Goal: Information Seeking & Learning: Compare options

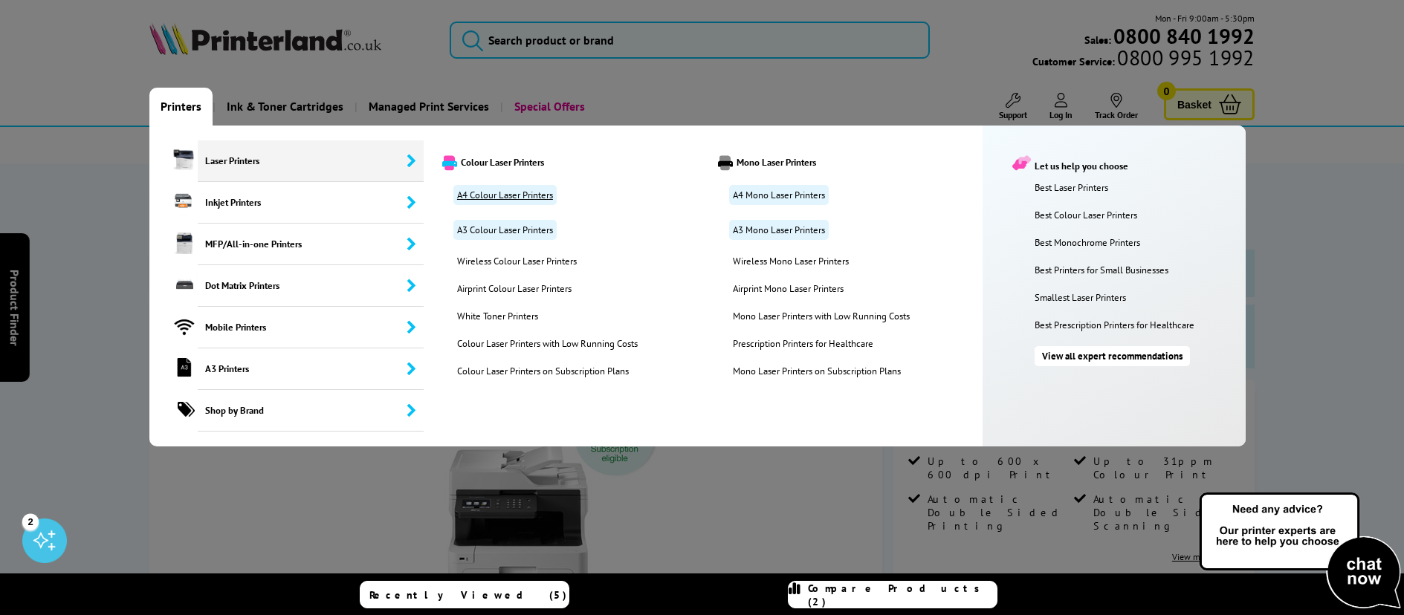
click at [508, 191] on link "A4 Colour Laser Printers" at bounding box center [504, 195] width 103 height 20
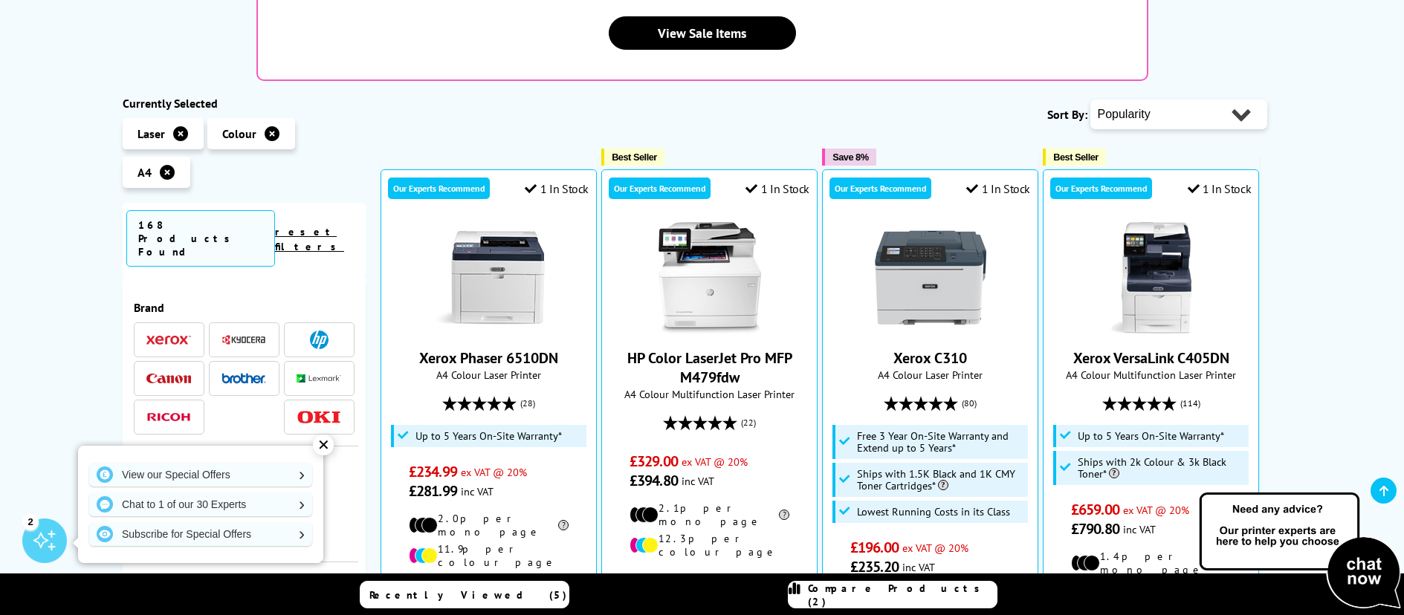
scroll to position [446, 0]
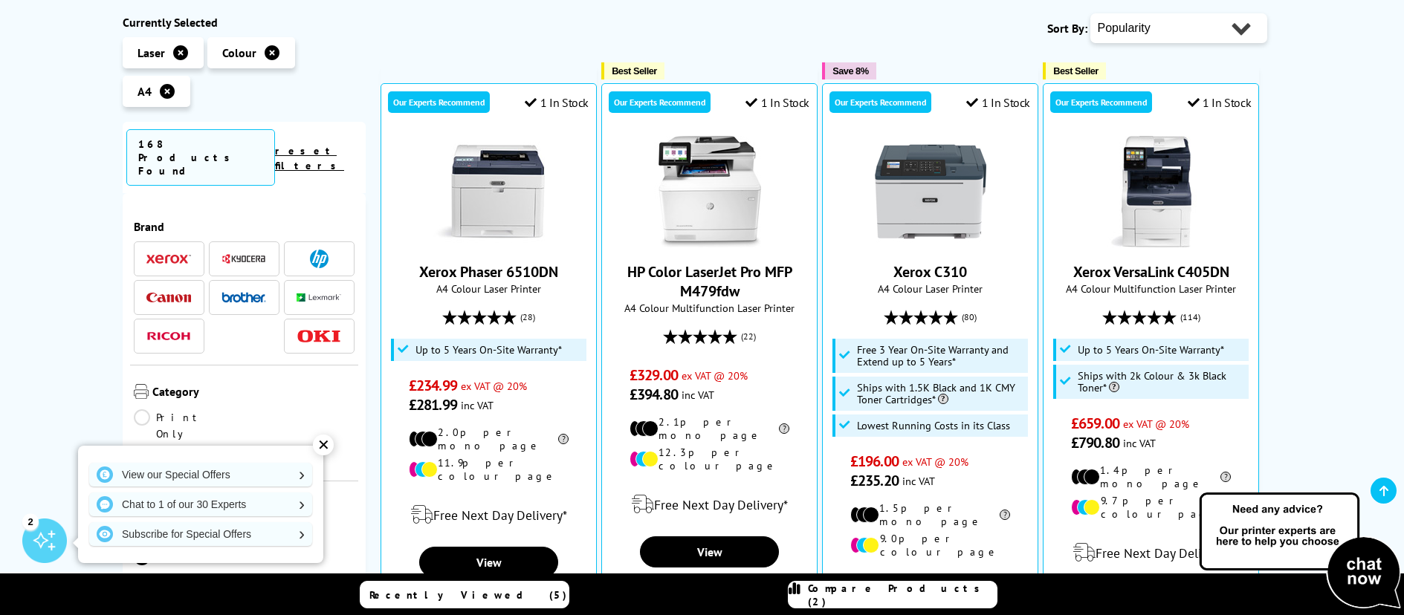
click at [155, 254] on img at bounding box center [168, 259] width 45 height 10
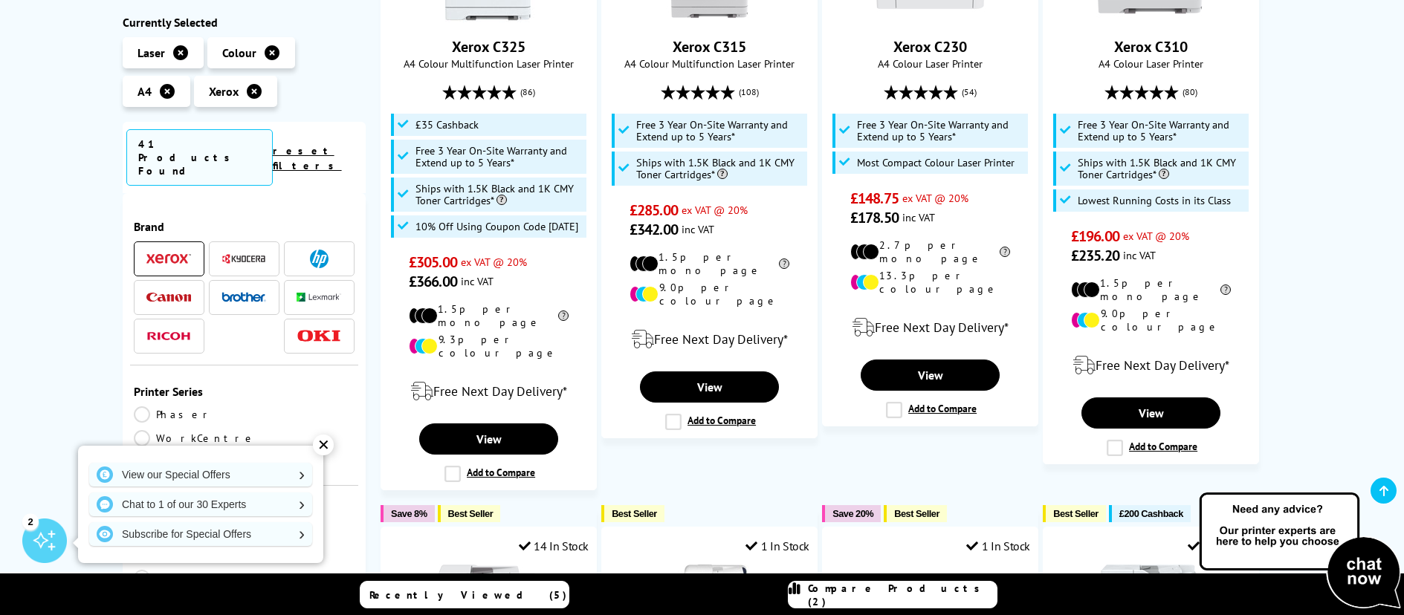
click at [322, 250] on img at bounding box center [319, 259] width 19 height 19
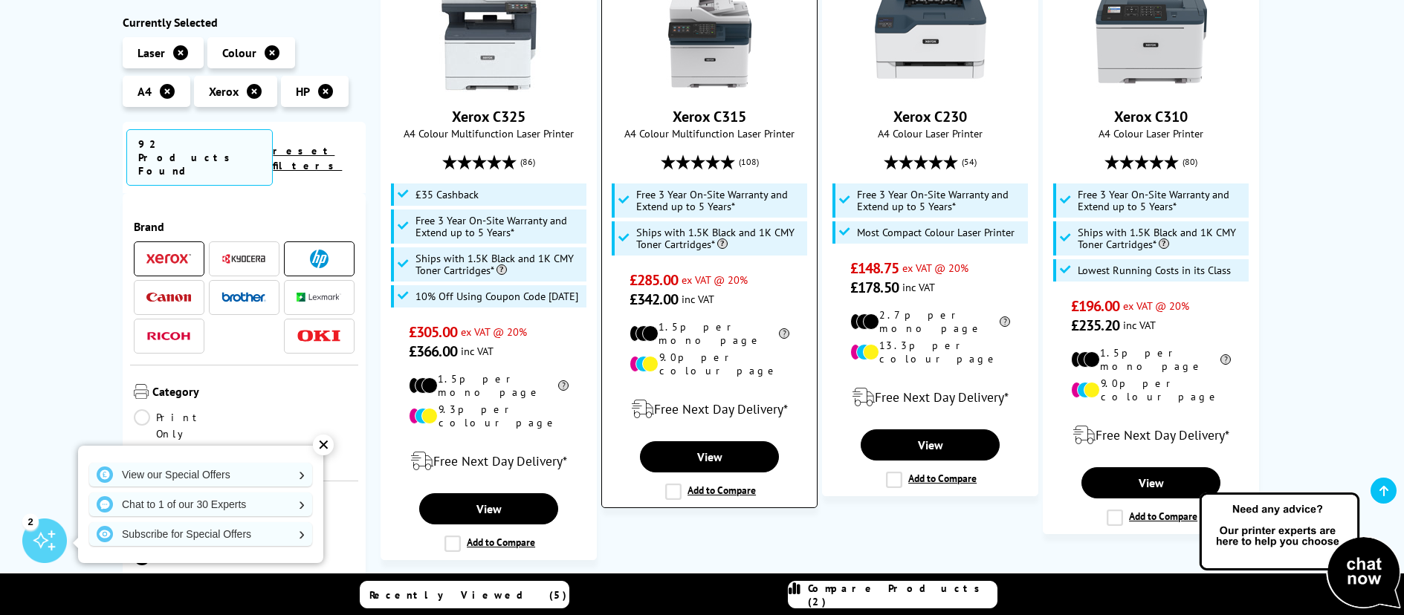
scroll to position [372, 0]
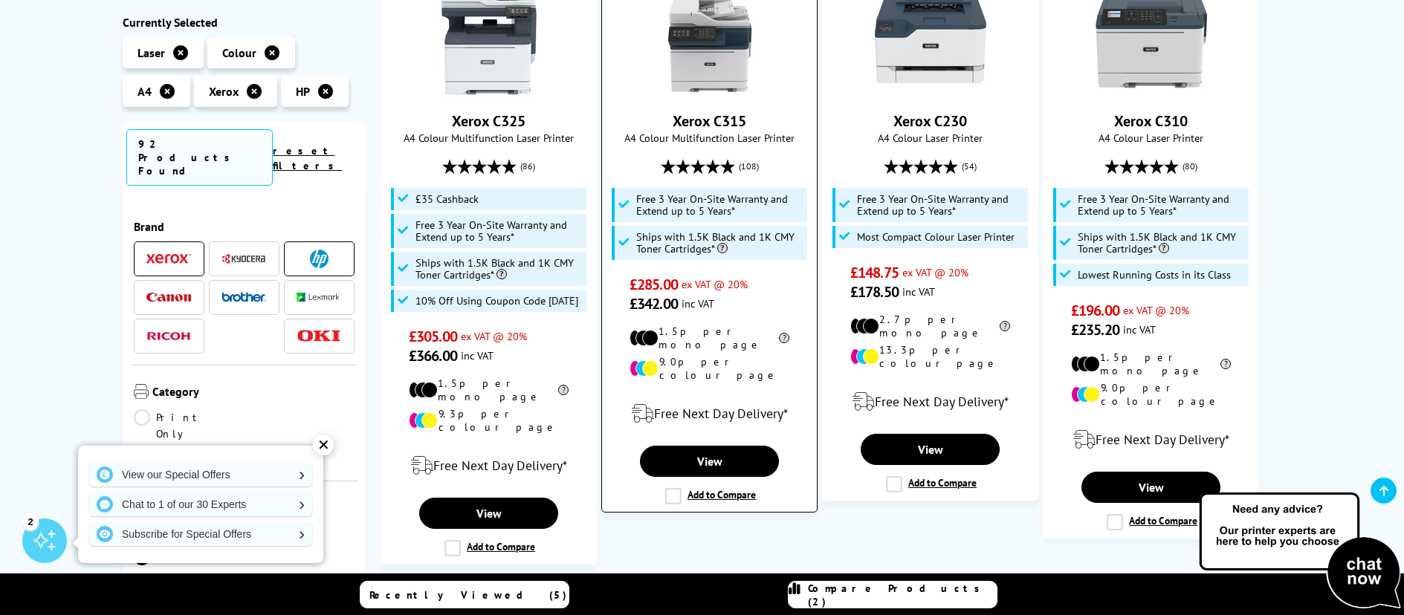
click at [695, 65] on img at bounding box center [709, 40] width 111 height 111
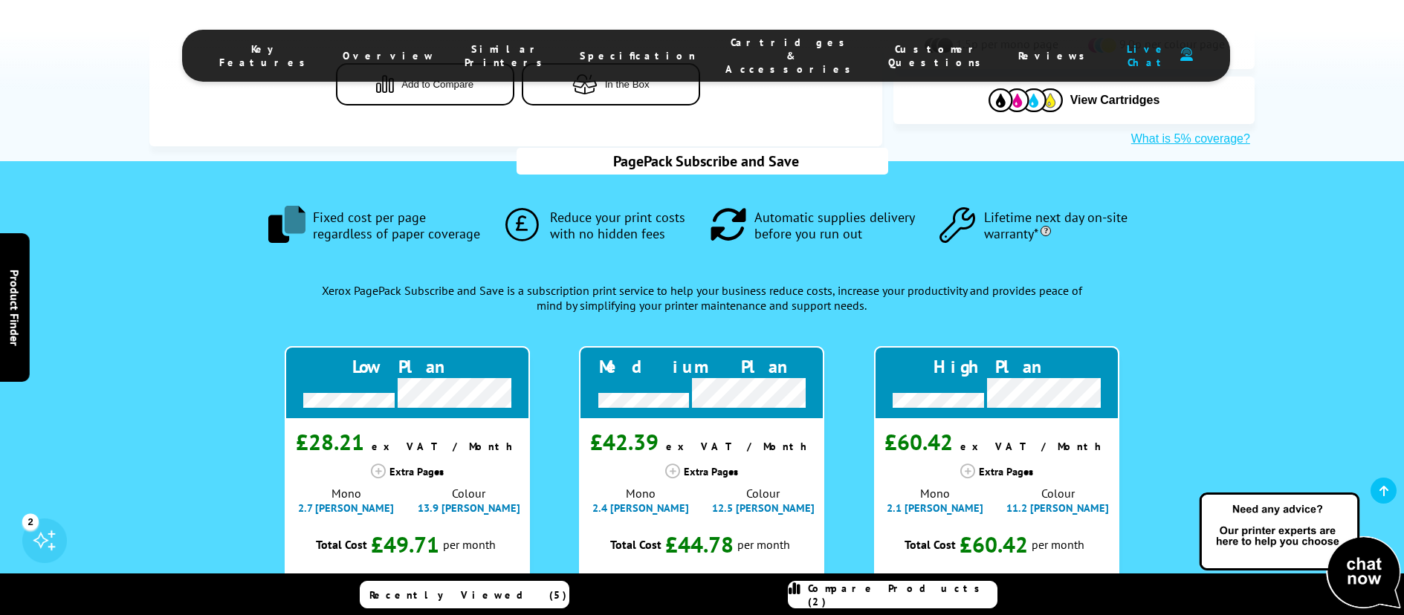
click at [711, 39] on li "Cartridges & Accessories" at bounding box center [792, 56] width 163 height 40
click at [711, 57] on li "Cartridges & Accessories" at bounding box center [792, 56] width 163 height 40
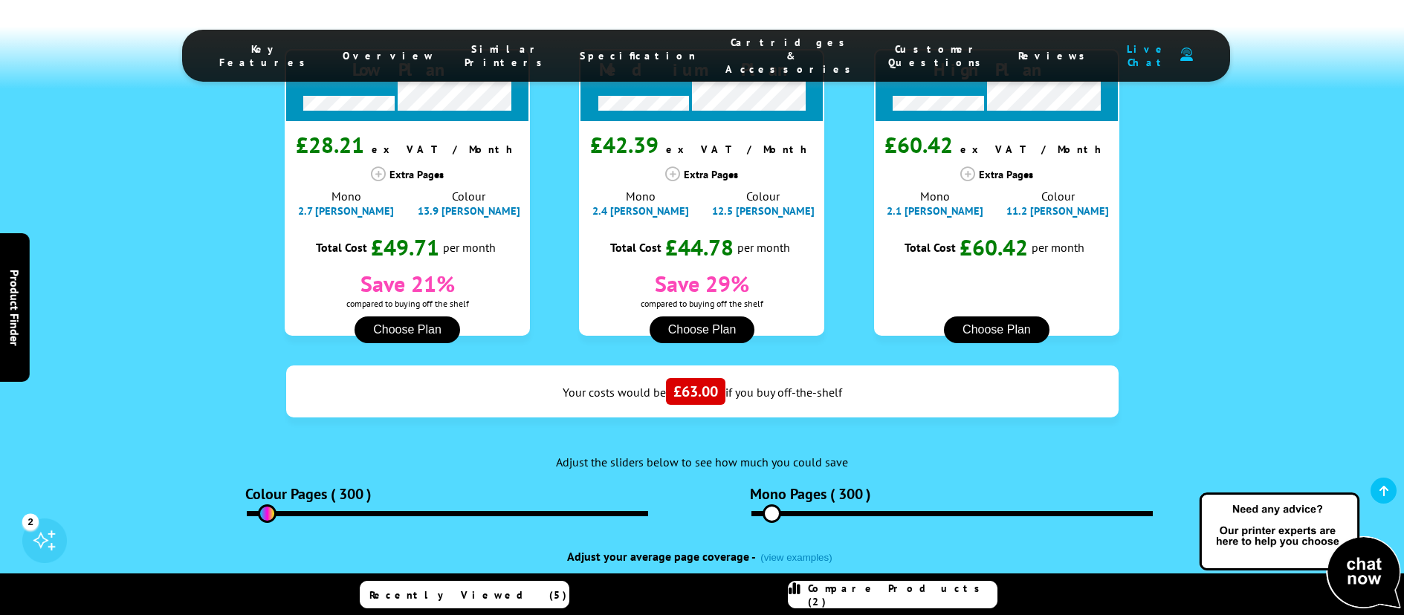
scroll to position [1635, 0]
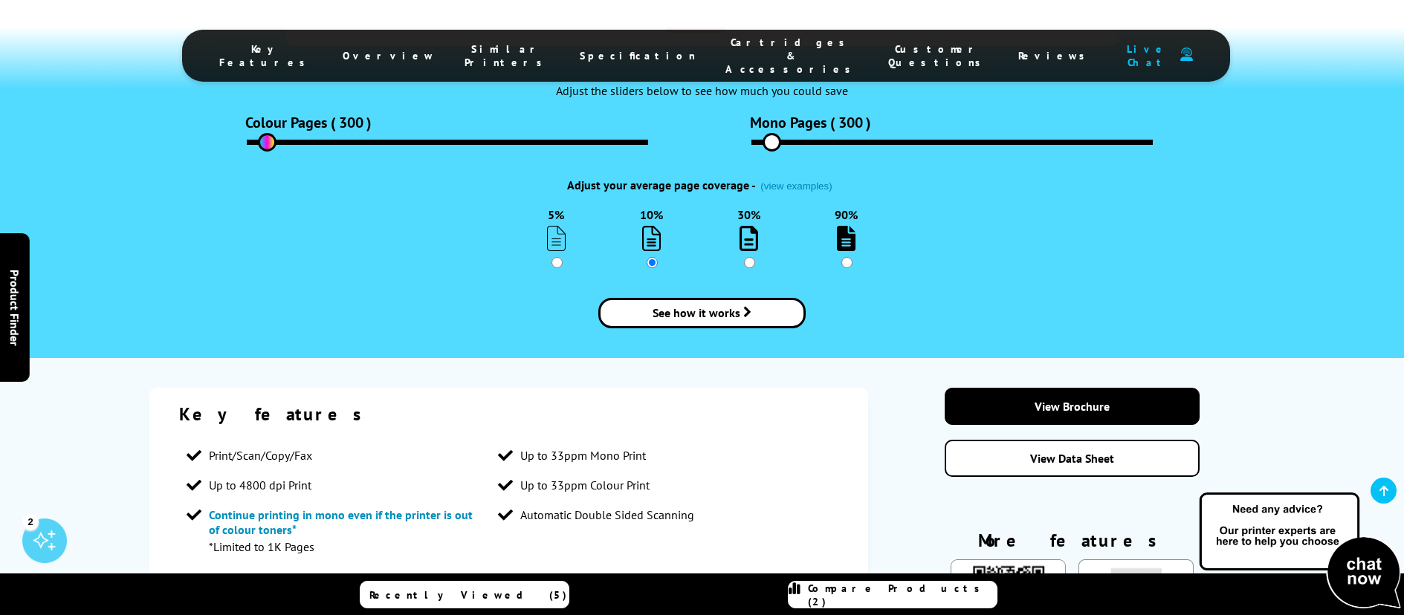
click at [724, 57] on li "Cartridges & Accessories" at bounding box center [792, 56] width 163 height 40
click at [725, 45] on span "Cartridges & Accessories" at bounding box center [791, 56] width 133 height 40
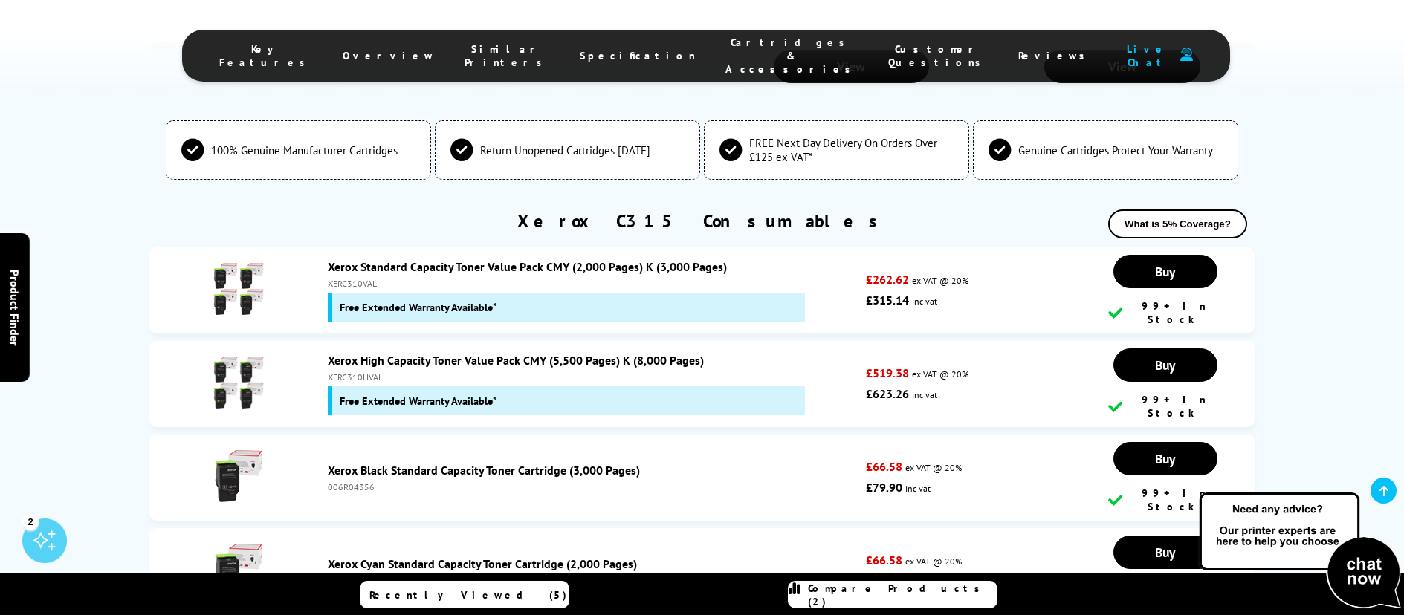
scroll to position [5494, 0]
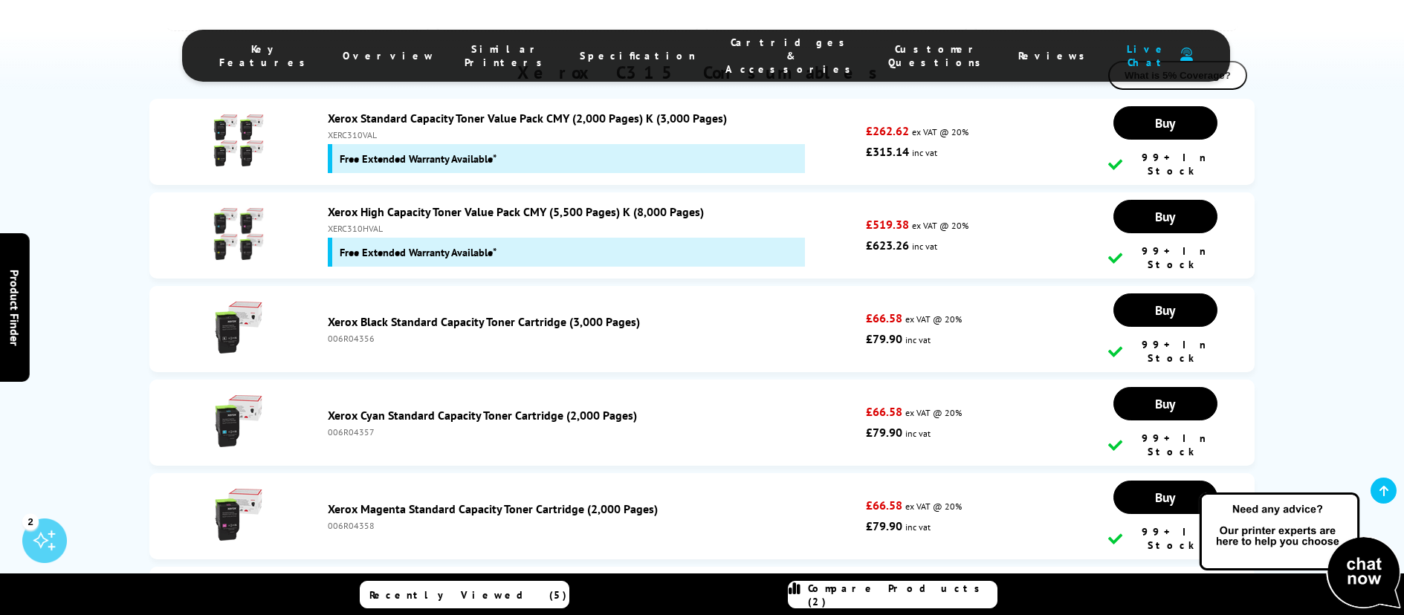
drag, startPoint x: 328, startPoint y: 409, endPoint x: 384, endPoint y: 406, distance: 55.8
copy div "006R04364"
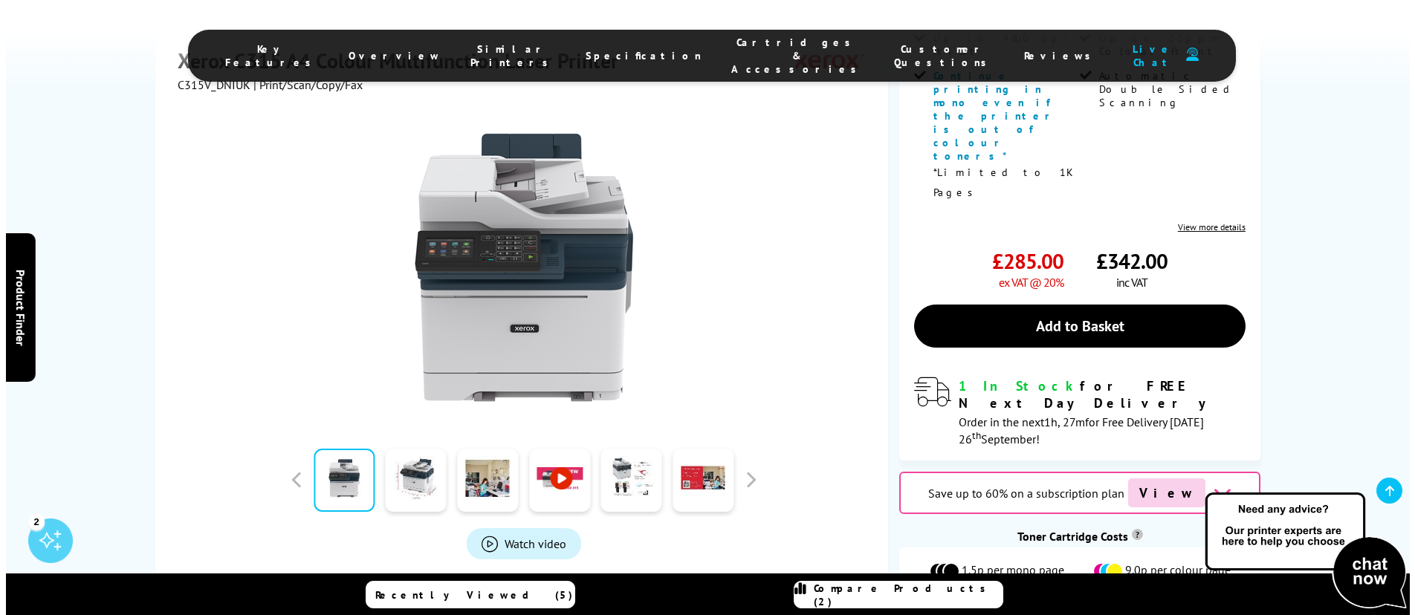
scroll to position [663, 0]
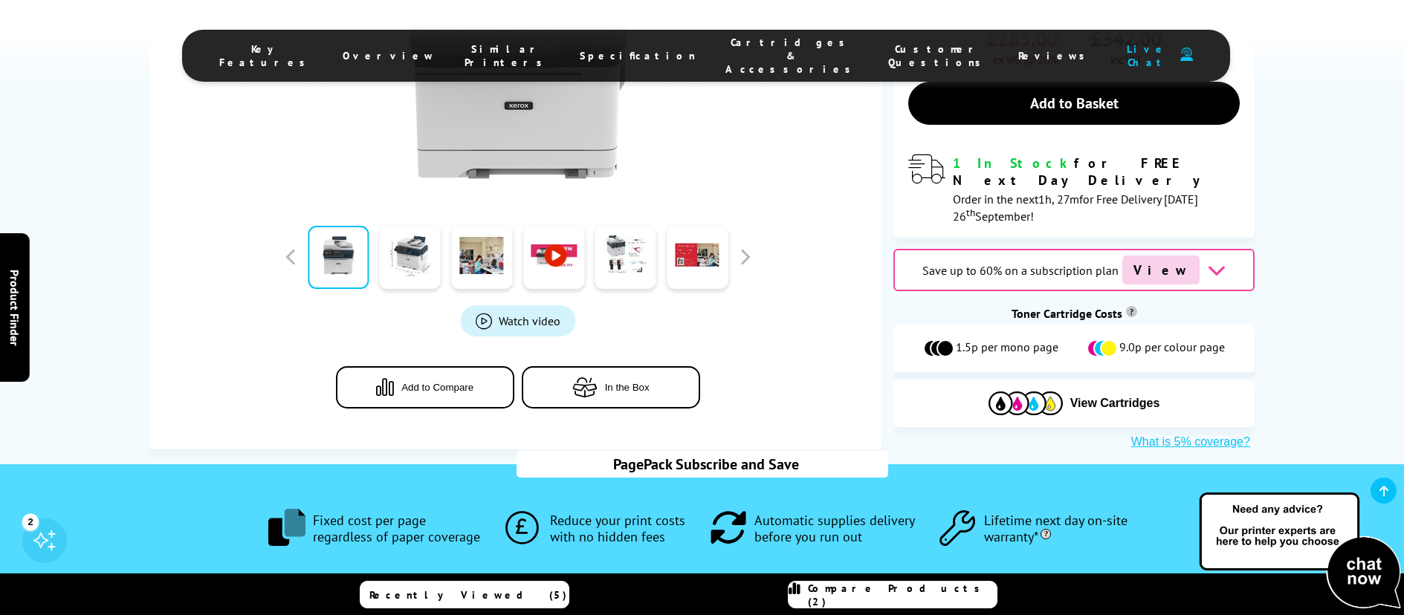
click at [395, 366] on button "Add to Compare" at bounding box center [425, 387] width 178 height 42
click at [912, 588] on span "Compare Products (3)" at bounding box center [902, 595] width 189 height 27
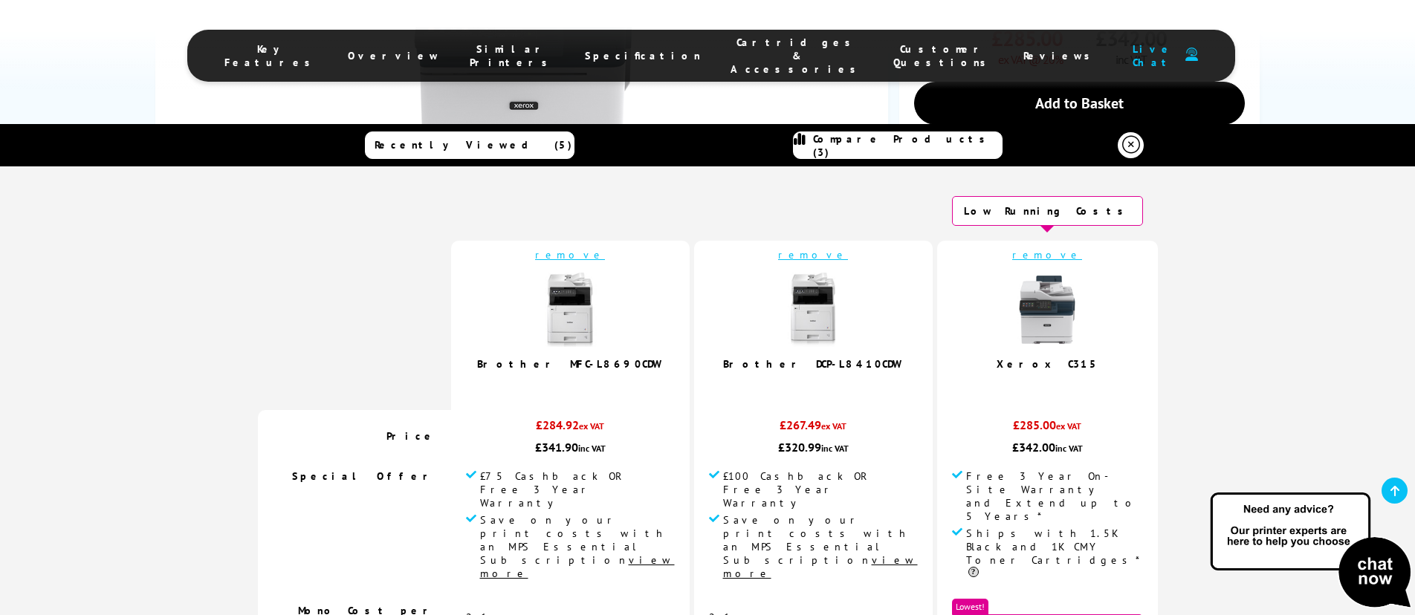
click at [795, 256] on link "remove" at bounding box center [813, 254] width 70 height 13
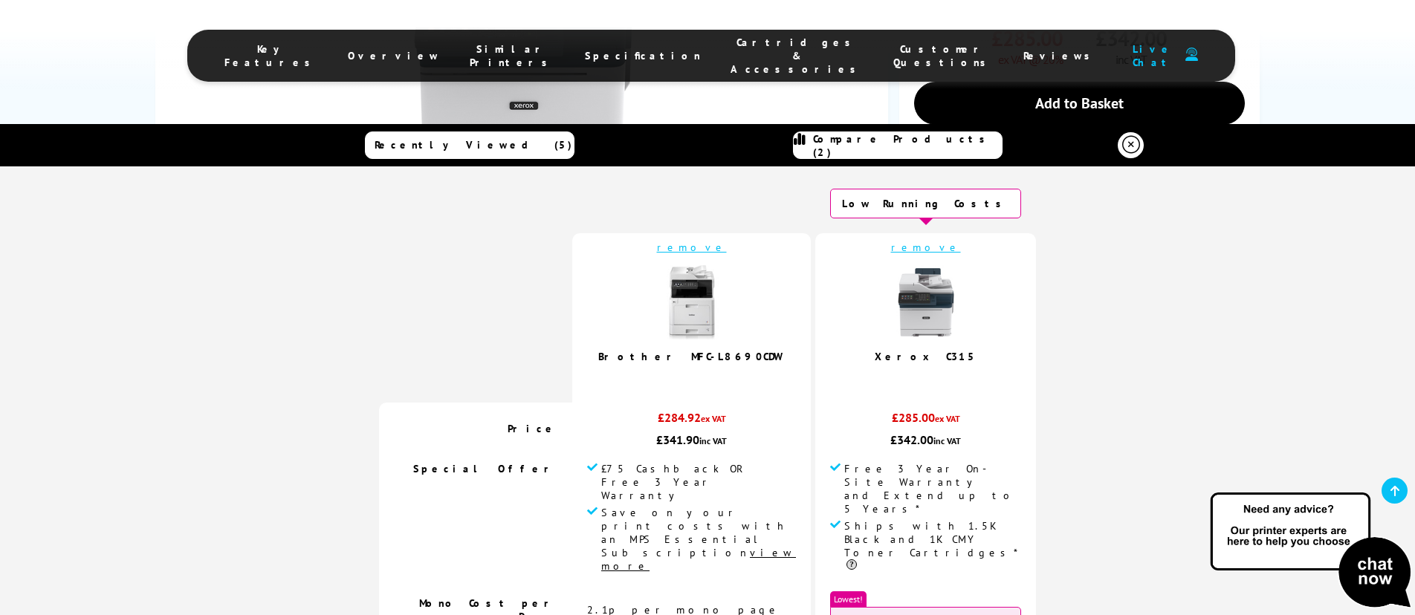
scroll to position [0, 0]
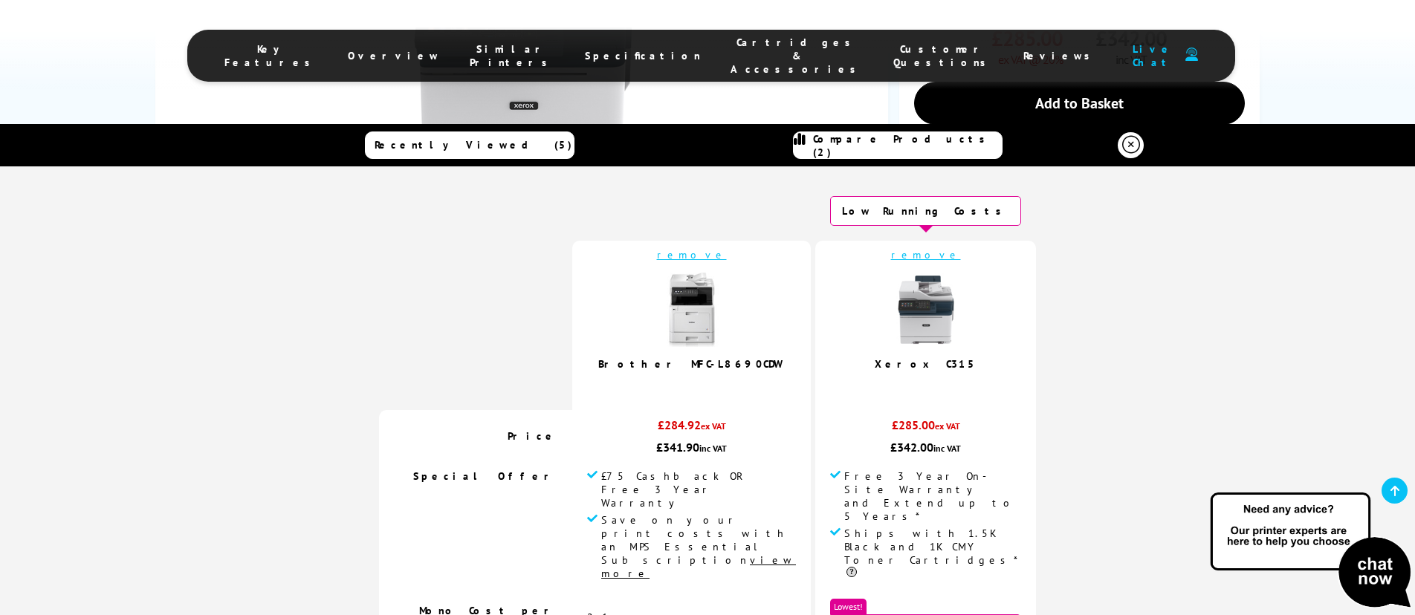
click at [895, 346] on img at bounding box center [926, 310] width 74 height 74
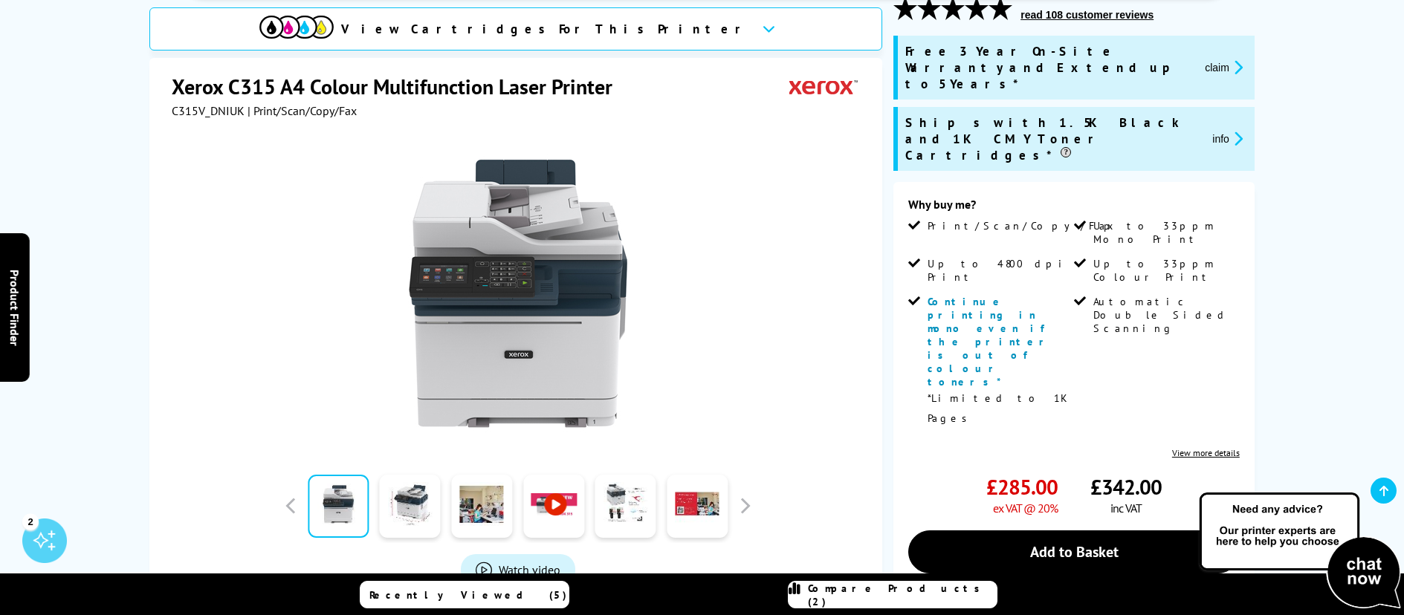
scroll to position [223, 0]
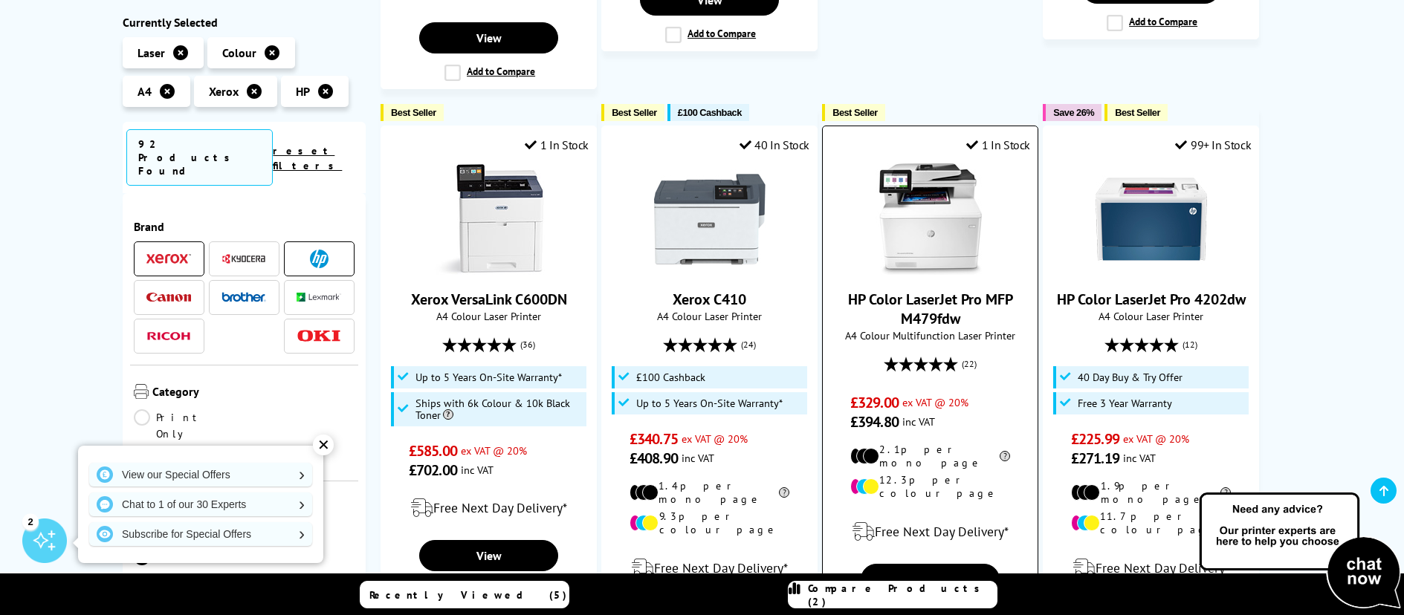
scroll to position [1486, 0]
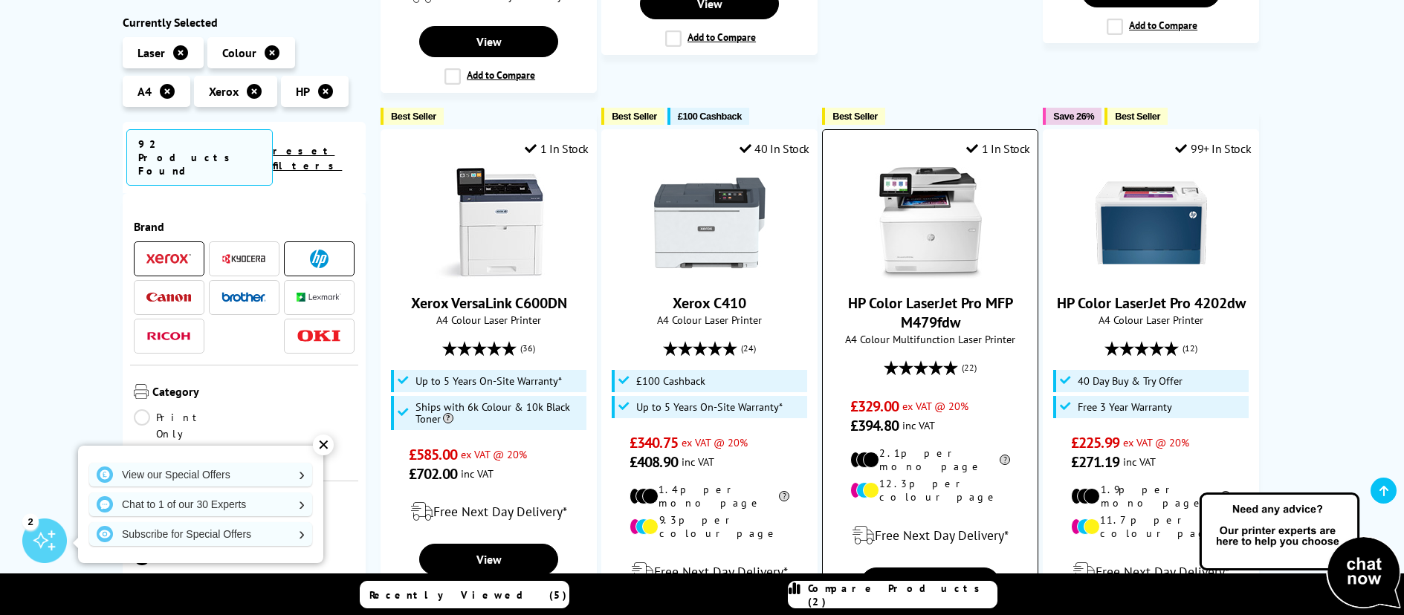
click at [920, 191] on img at bounding box center [930, 222] width 111 height 111
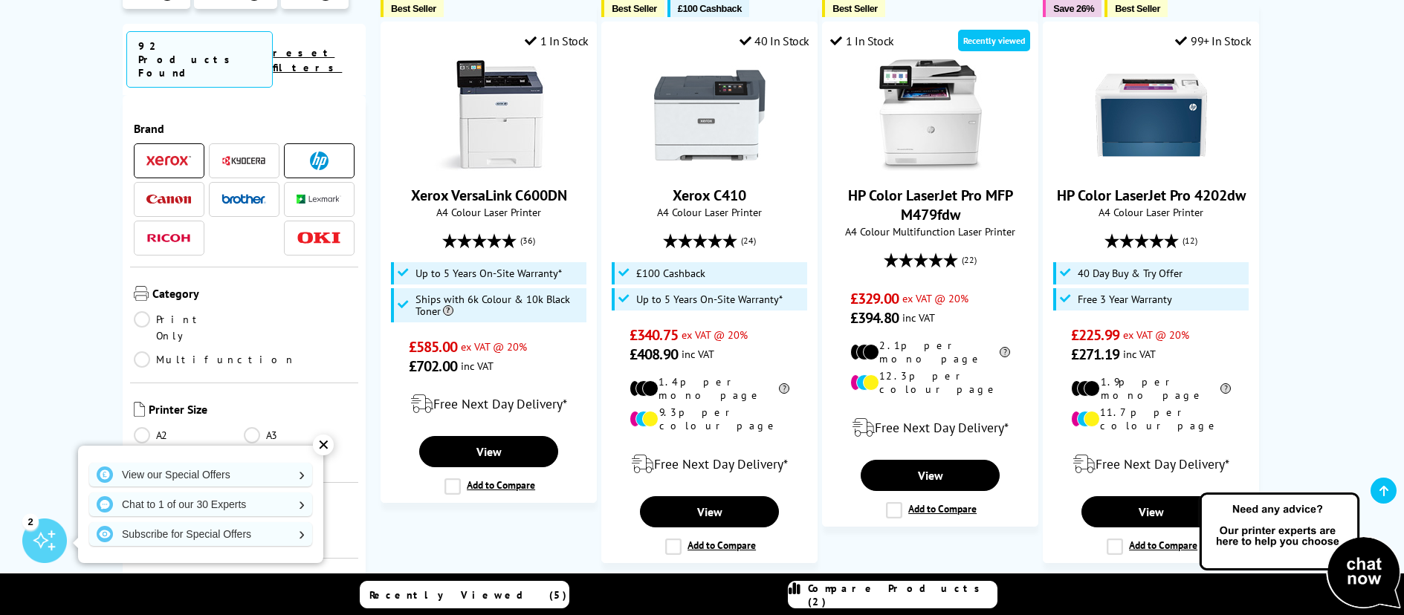
scroll to position [1404, 0]
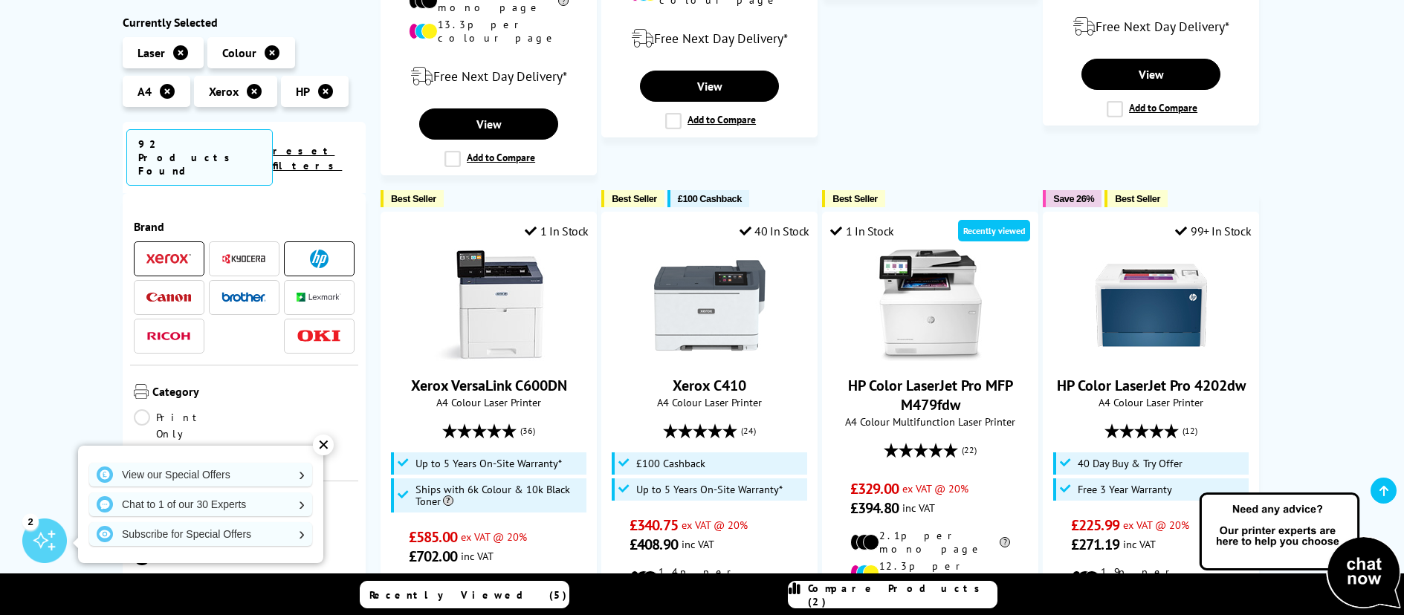
click at [152, 250] on span at bounding box center [168, 259] width 45 height 19
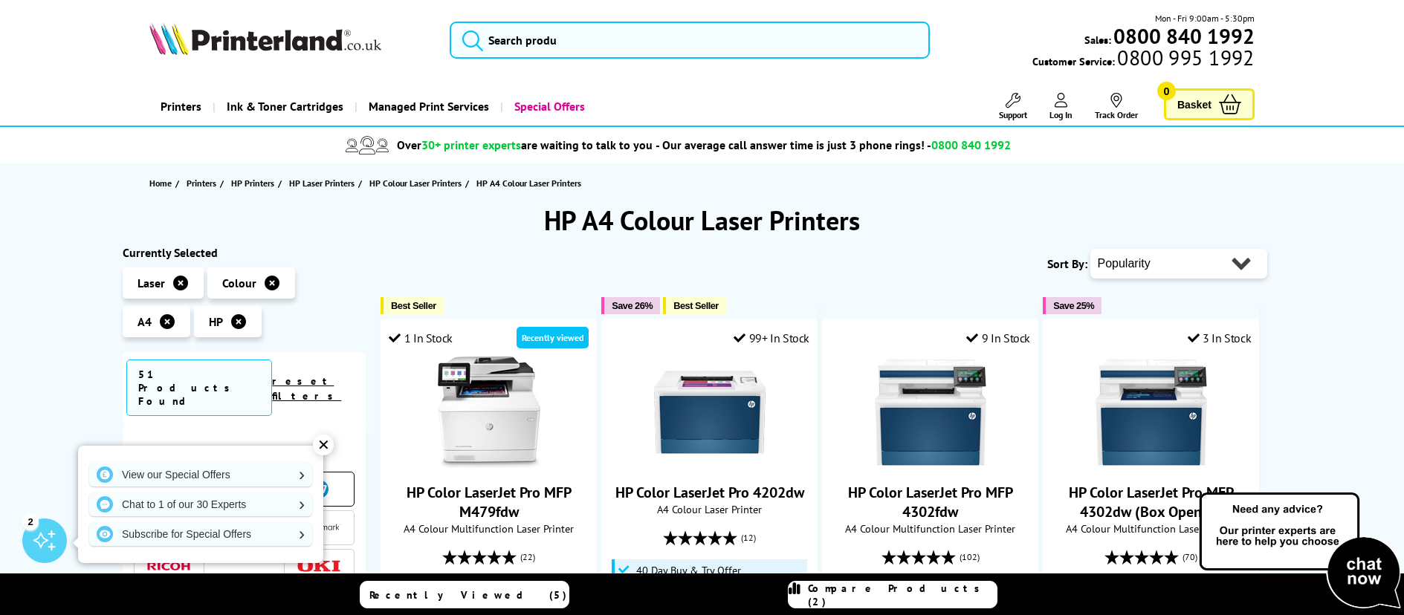
click at [1243, 257] on select "Popularity Rating Price - Low to High Price - High to Low Running Costs - Low t…" at bounding box center [1178, 264] width 177 height 30
select select "Price Ascending"
click at [1090, 249] on select "Popularity Rating Price - Low to High Price - High to Low Running Costs - Low t…" at bounding box center [1178, 264] width 177 height 30
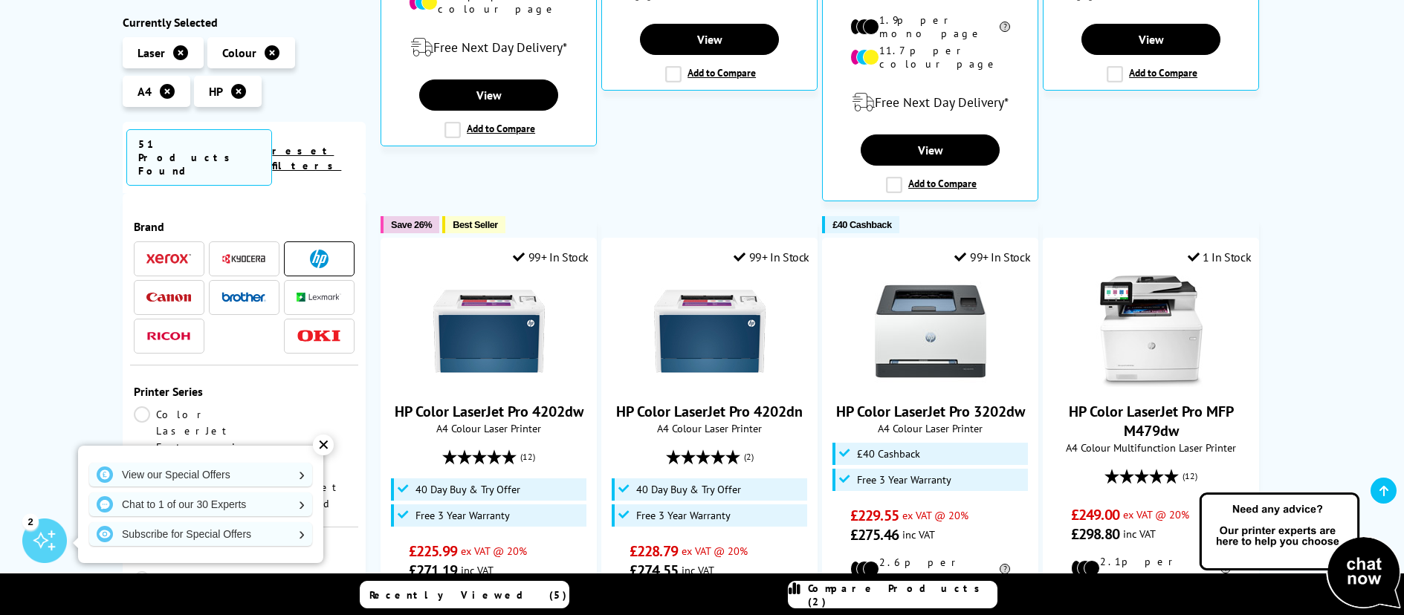
scroll to position [669, 0]
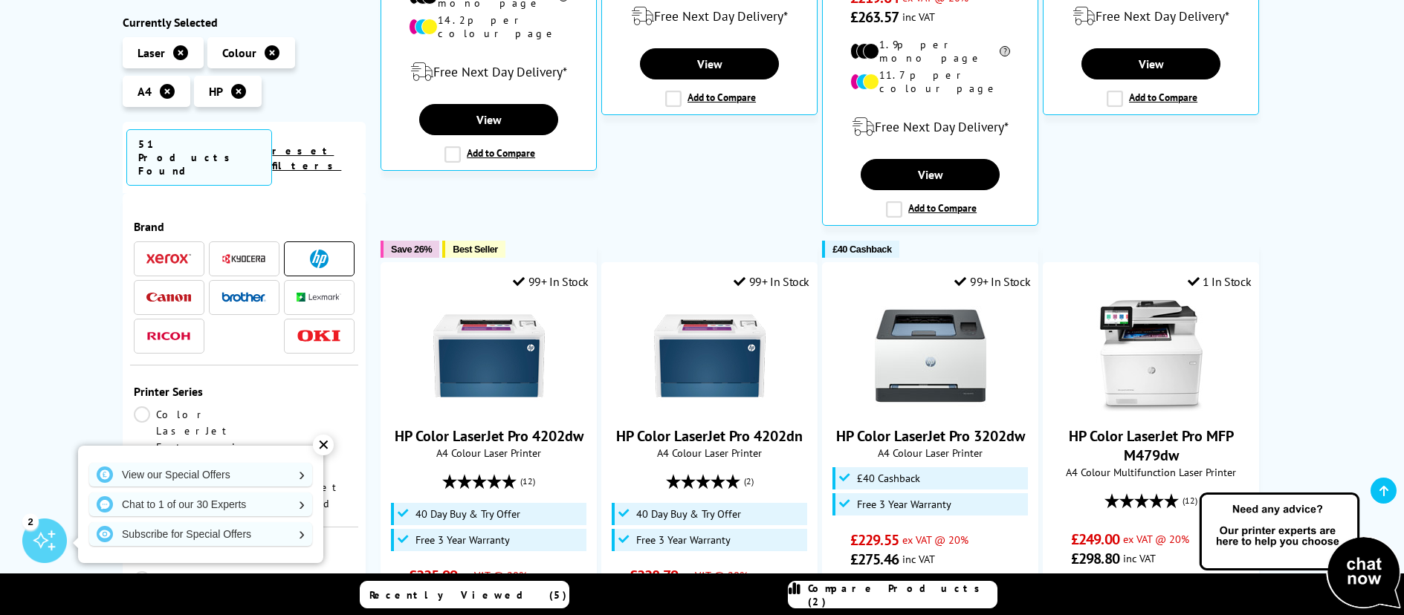
click at [329, 444] on div "✕" at bounding box center [323, 445] width 21 height 21
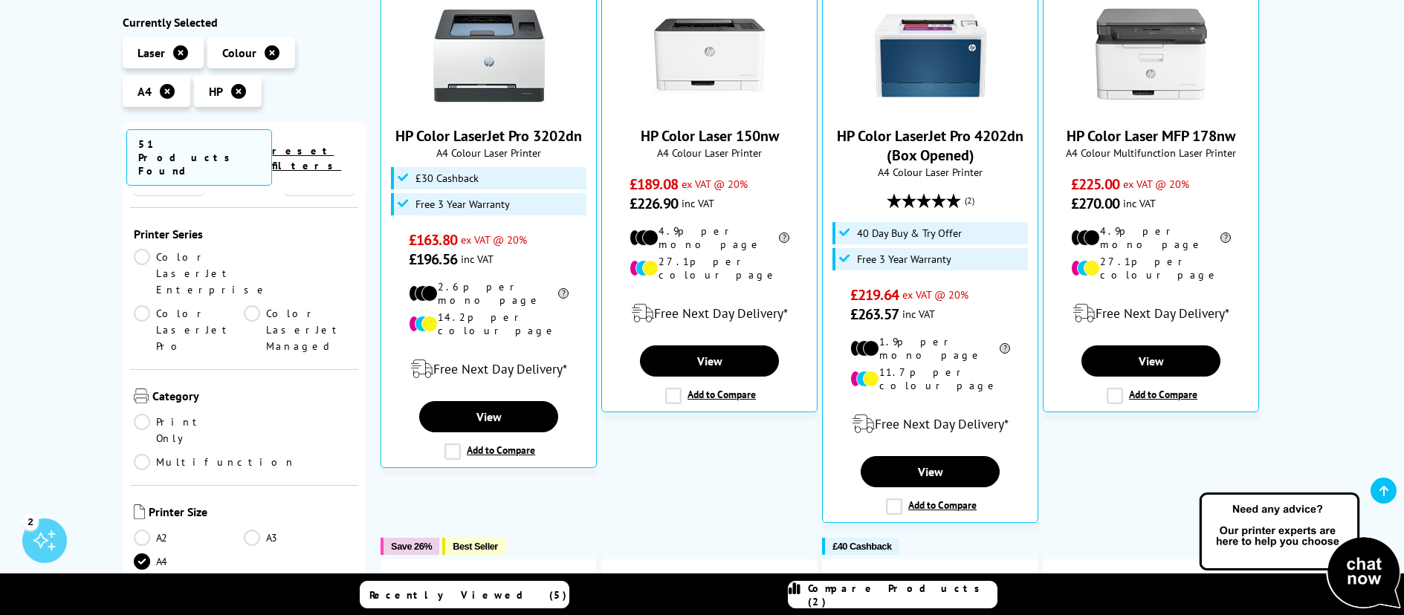
scroll to position [223, 0]
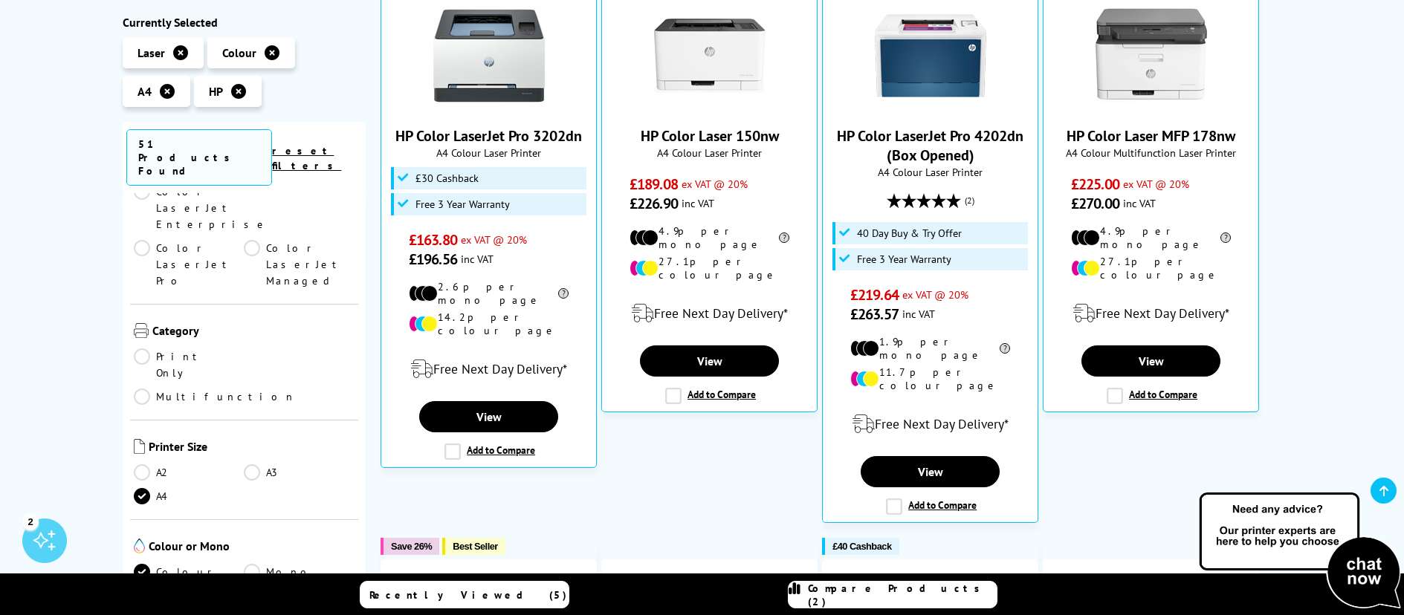
click at [247, 389] on link "Multifunction" at bounding box center [215, 397] width 162 height 16
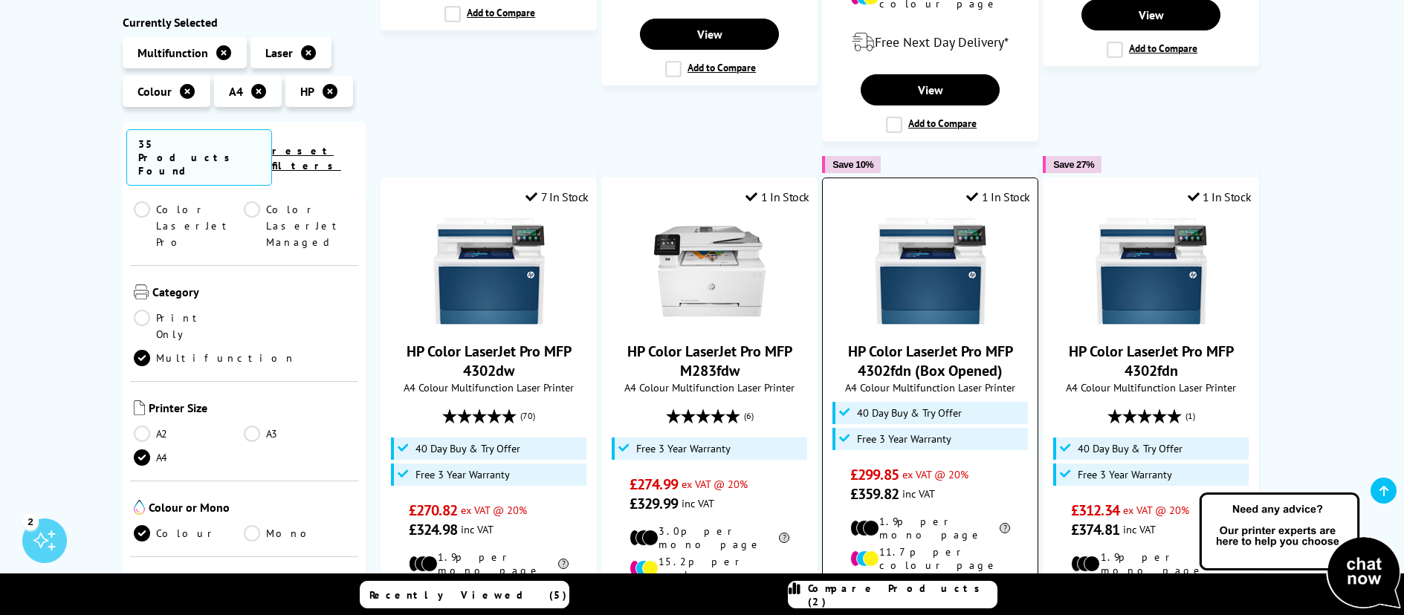
scroll to position [743, 0]
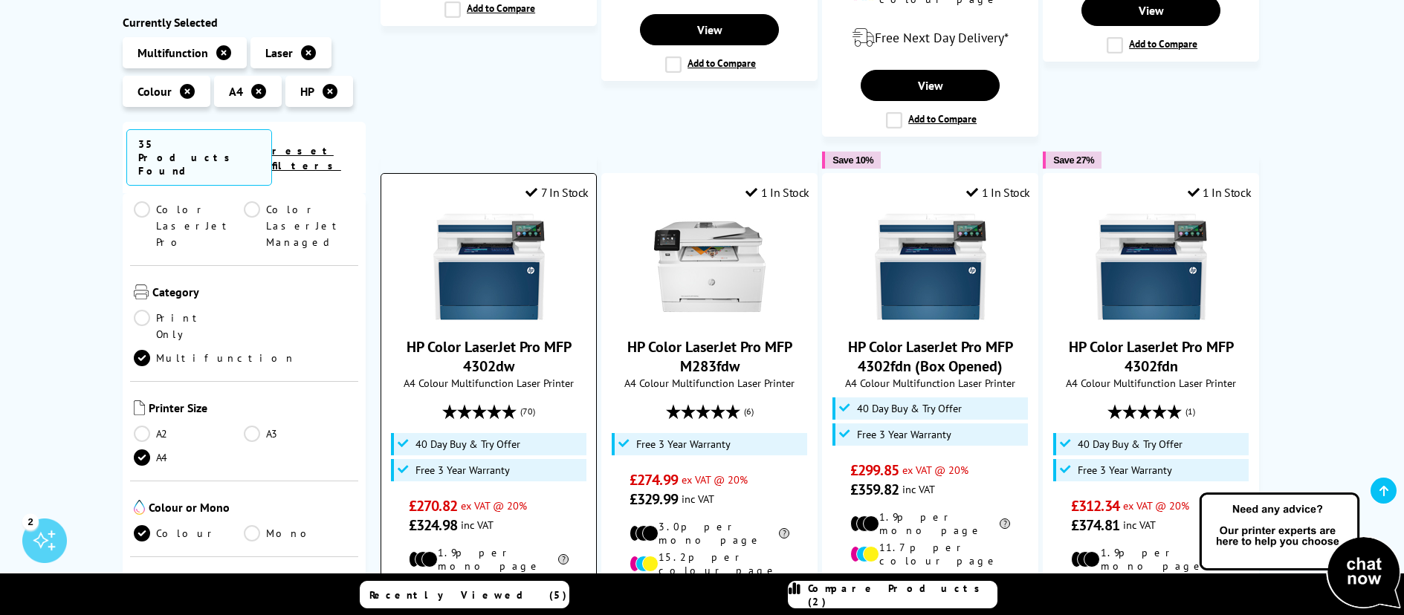
click at [478, 289] on img at bounding box center [488, 266] width 111 height 111
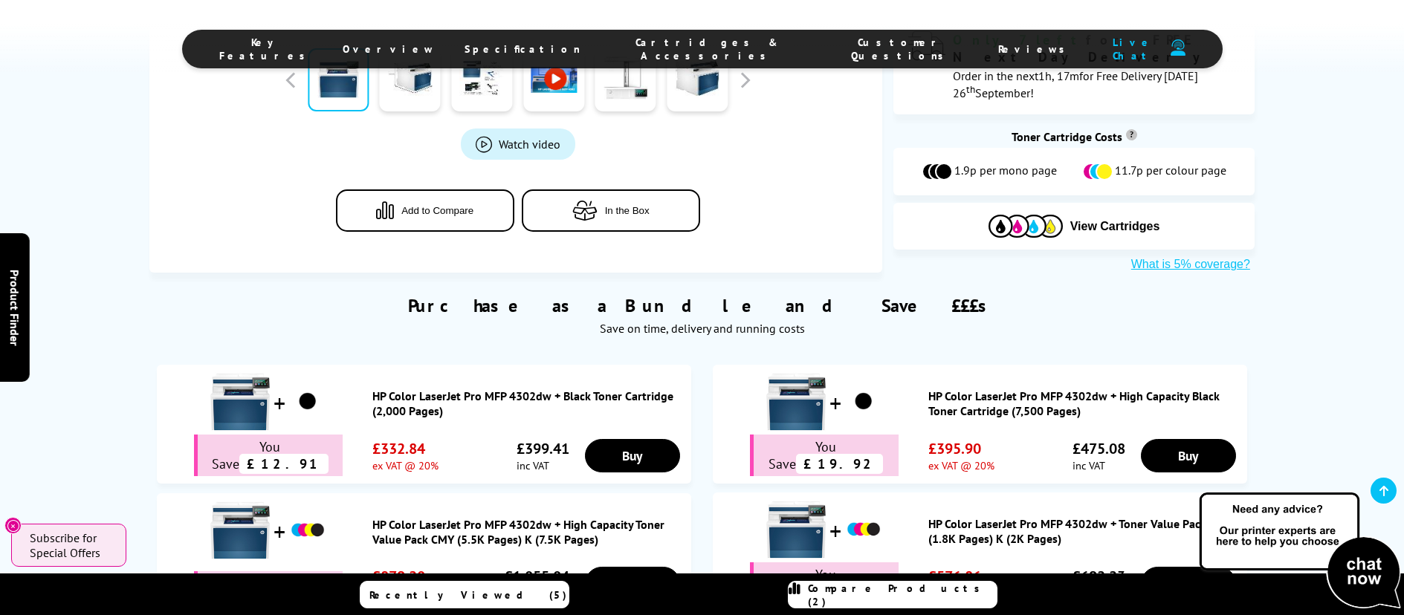
click at [692, 49] on span "Cartridges & Accessories" at bounding box center [707, 49] width 195 height 27
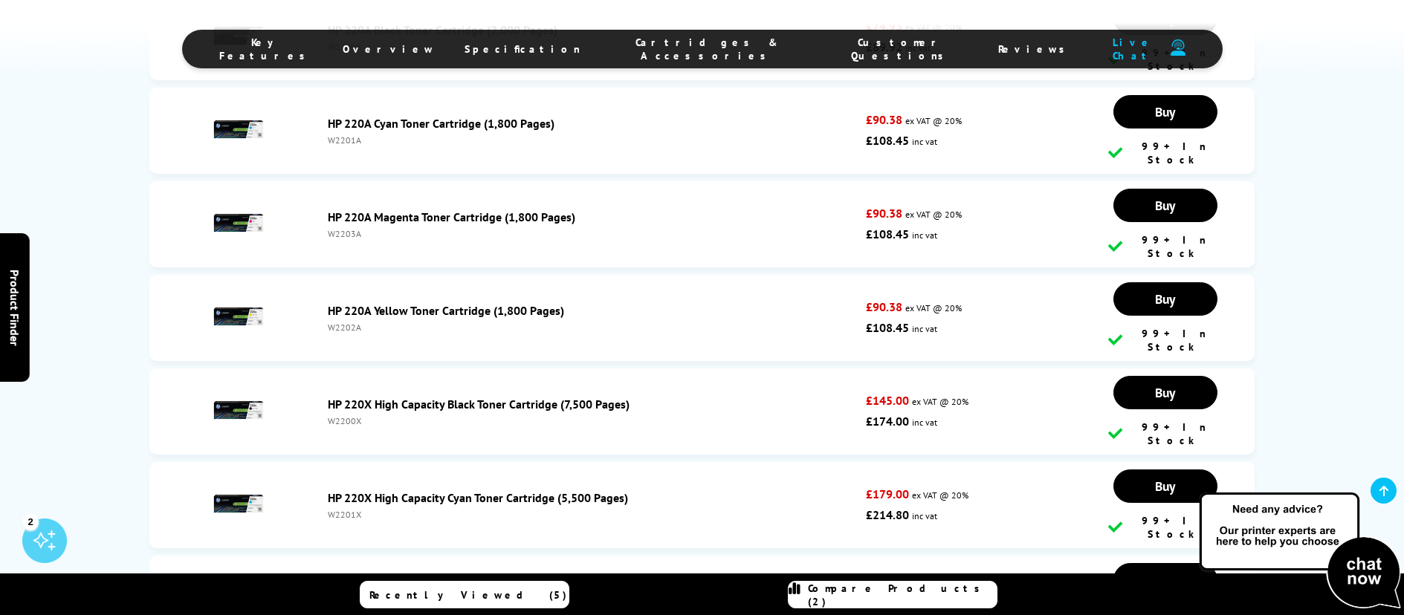
scroll to position [4413, 0]
drag, startPoint x: 327, startPoint y: 326, endPoint x: 365, endPoint y: 329, distance: 38.1
click at [365, 368] on li "HP 220X High Capacity Black Toner Cartridge (7,500 Pages) W2200X £145.00 ex VAT…" at bounding box center [701, 411] width 1105 height 86
copy div "W2200X"
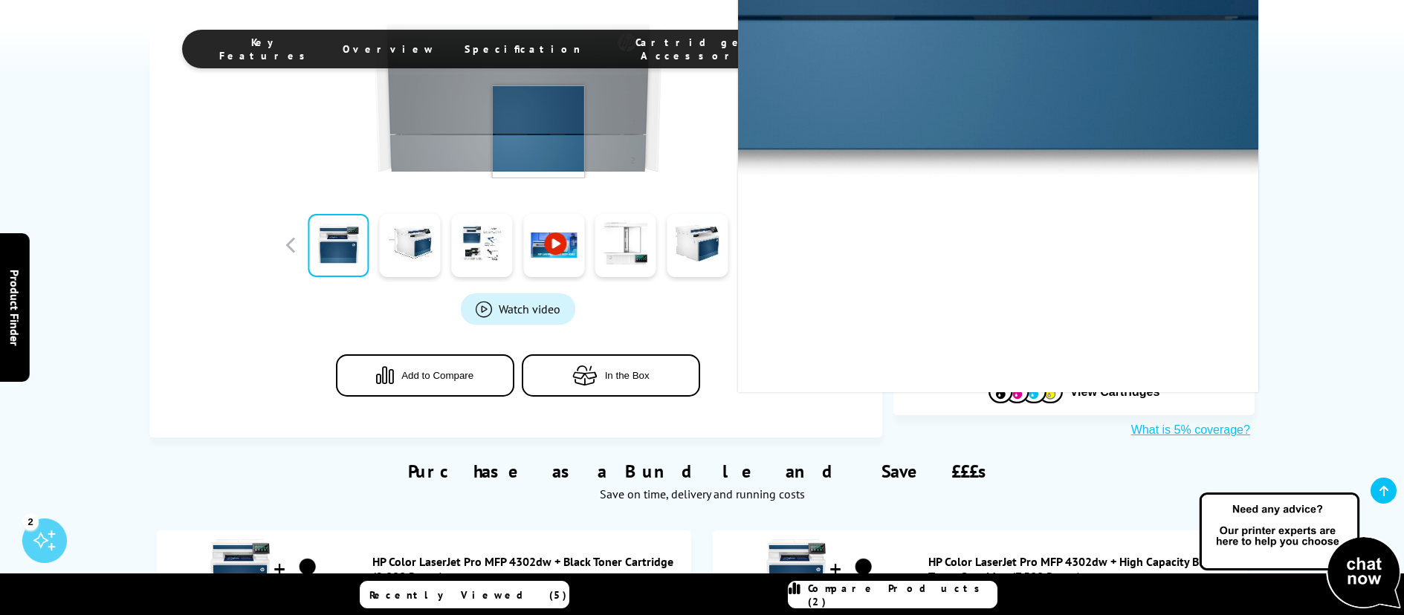
scroll to position [520, 0]
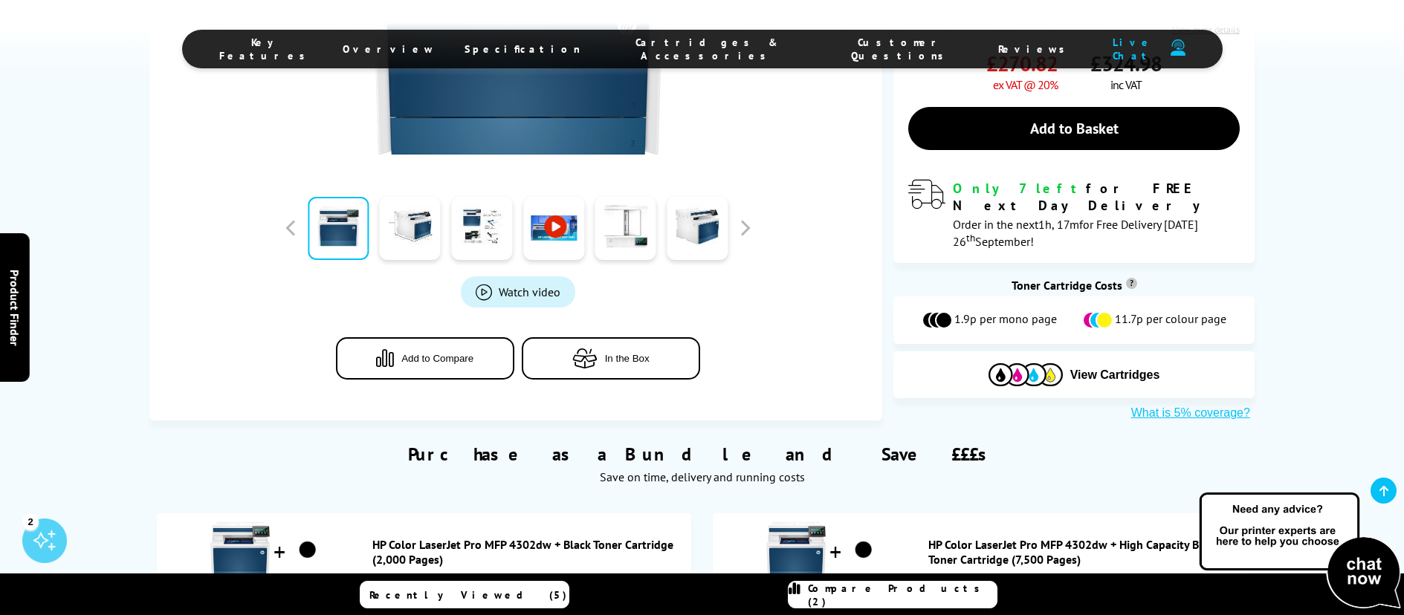
click at [432, 353] on span "Add to Compare" at bounding box center [437, 358] width 72 height 11
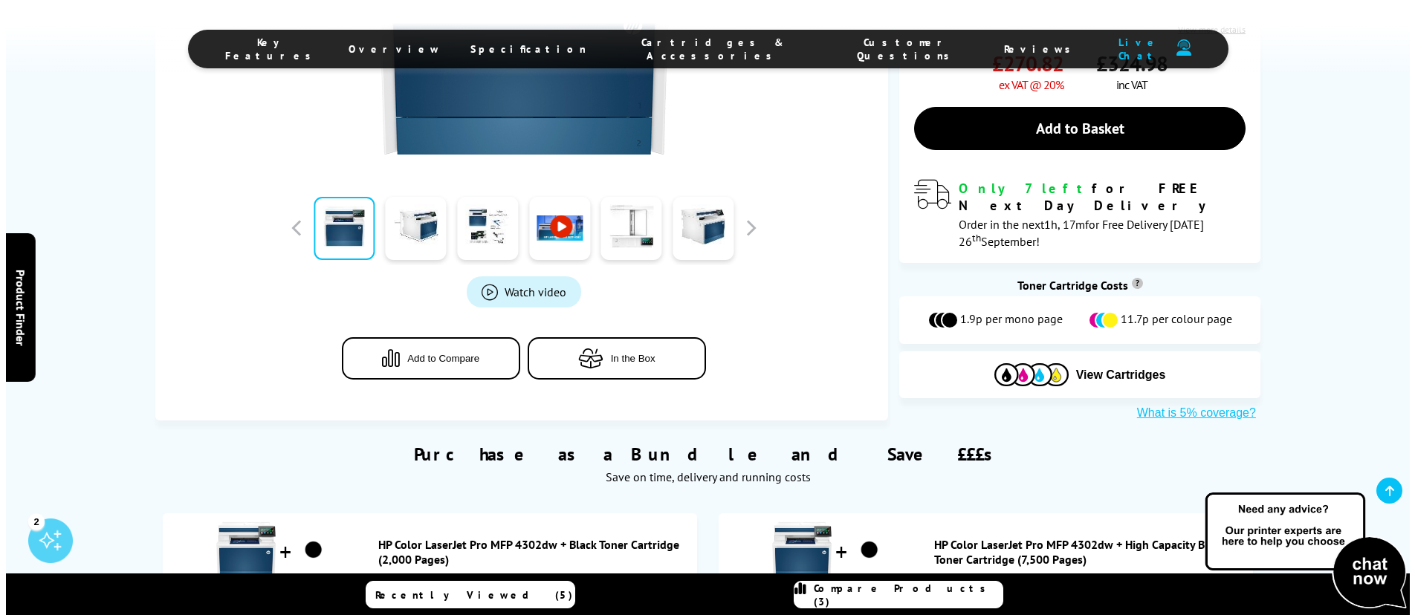
scroll to position [669, 0]
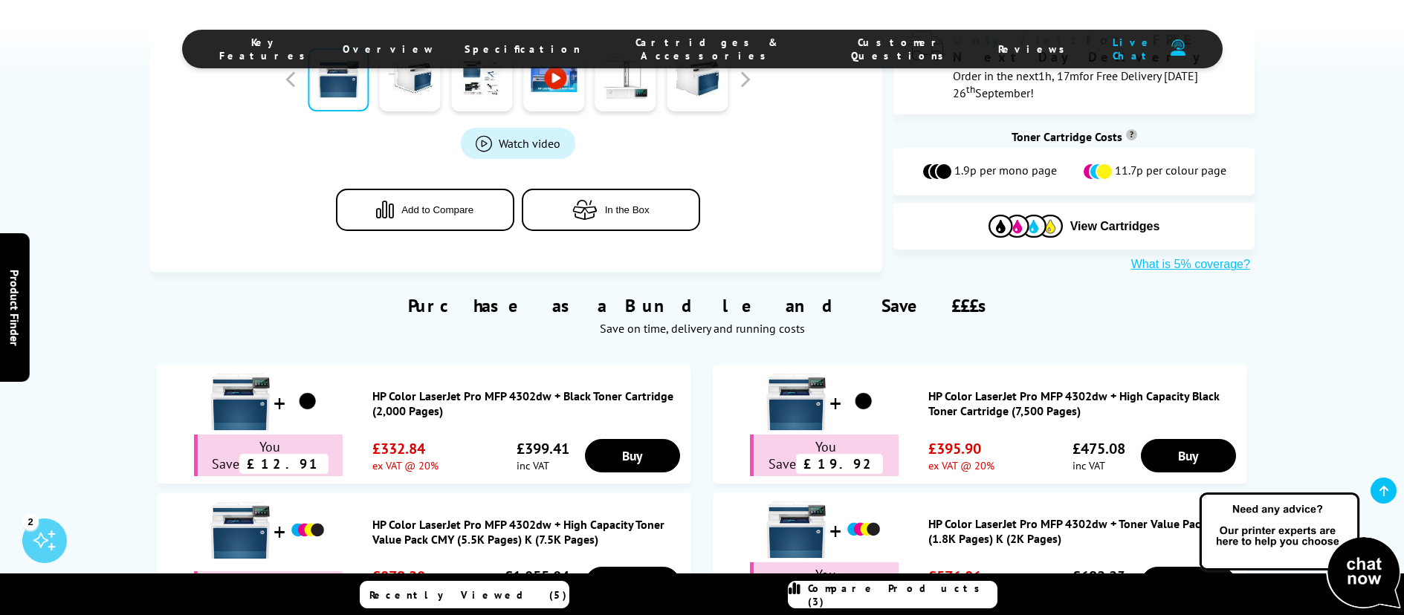
click at [882, 592] on span "Compare Products (3)" at bounding box center [902, 595] width 189 height 27
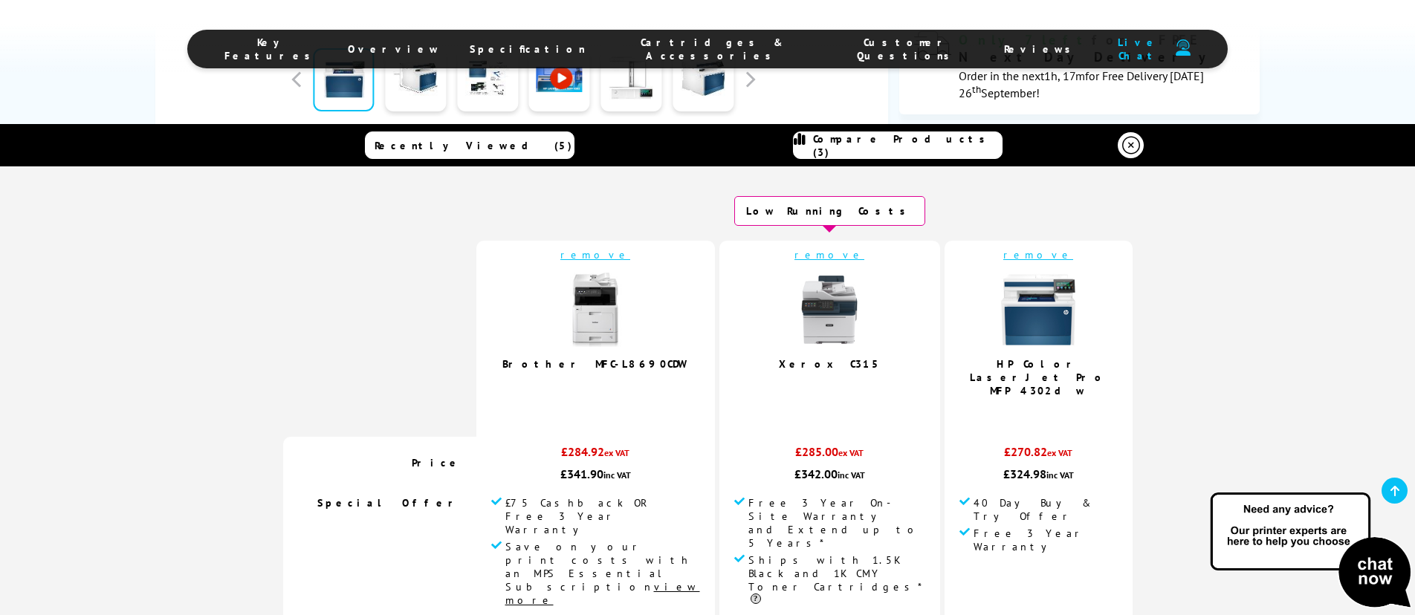
click at [804, 248] on link "remove" at bounding box center [830, 254] width 70 height 13
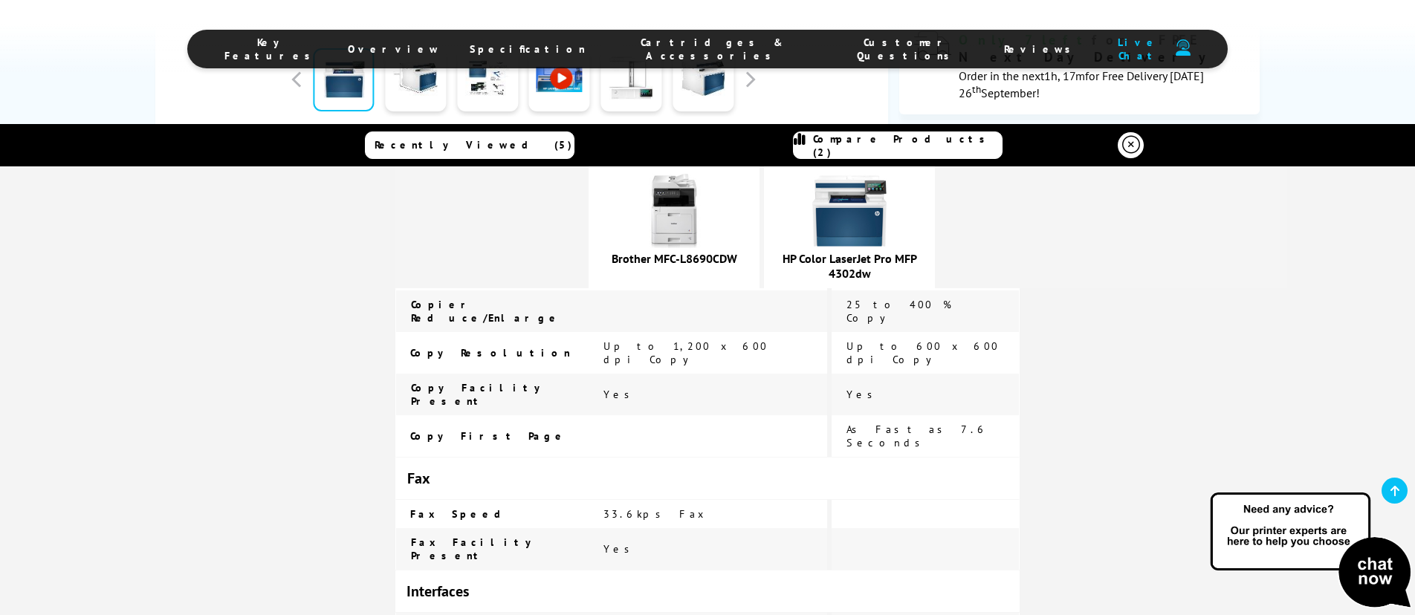
scroll to position [1709, 0]
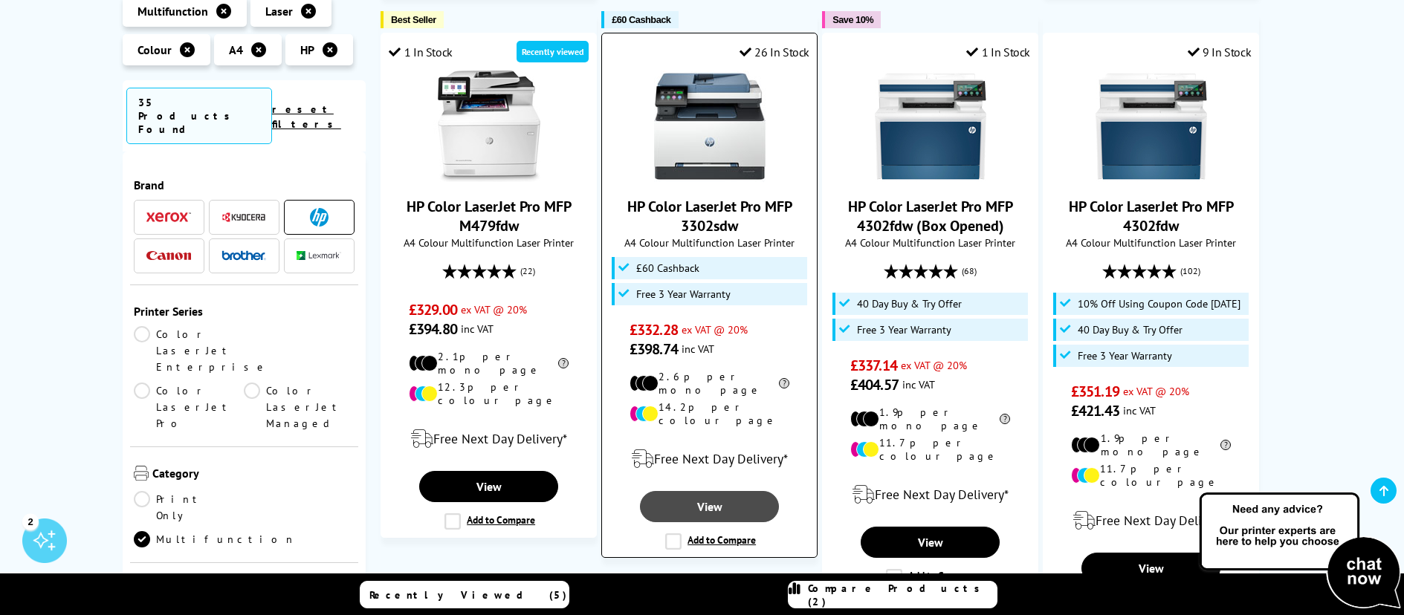
scroll to position [1709, 0]
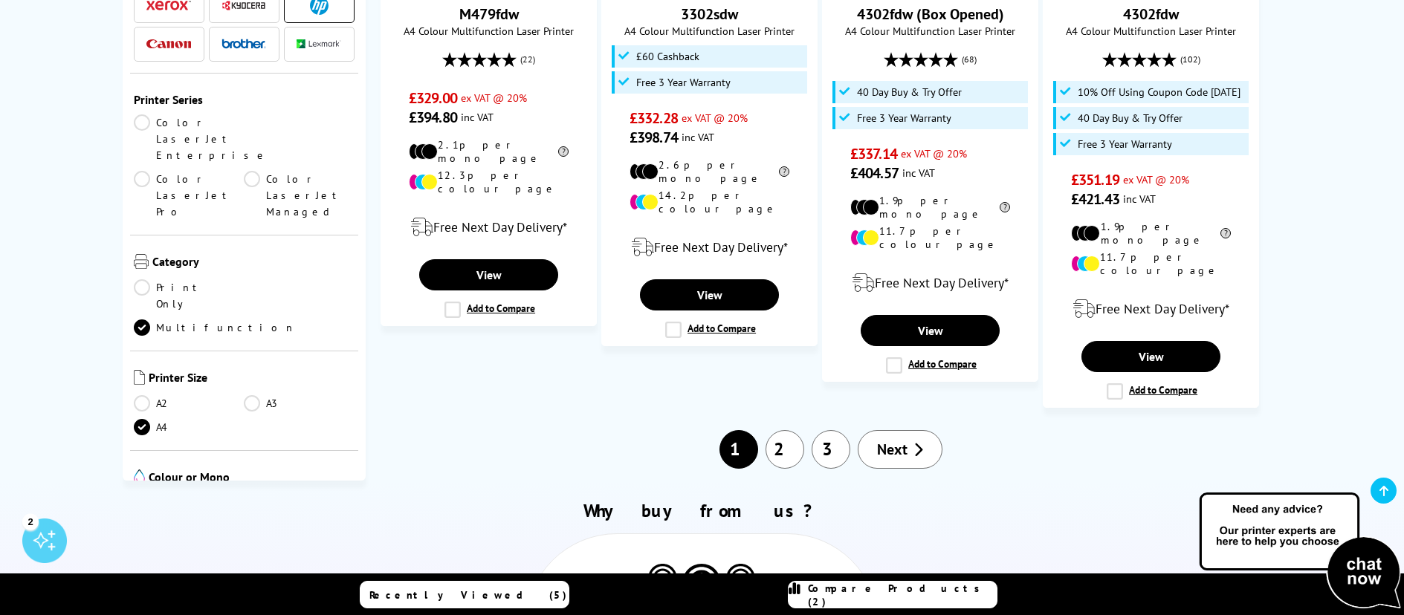
click at [908, 430] on link "Next" at bounding box center [900, 449] width 85 height 39
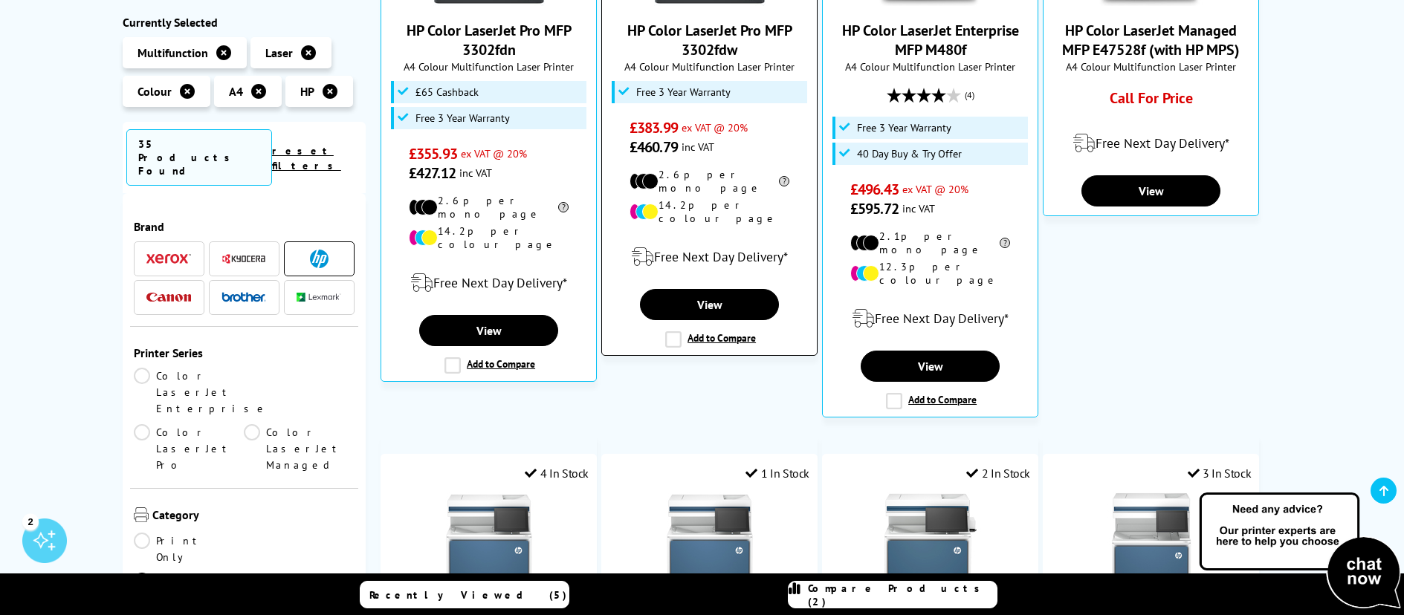
scroll to position [297, 0]
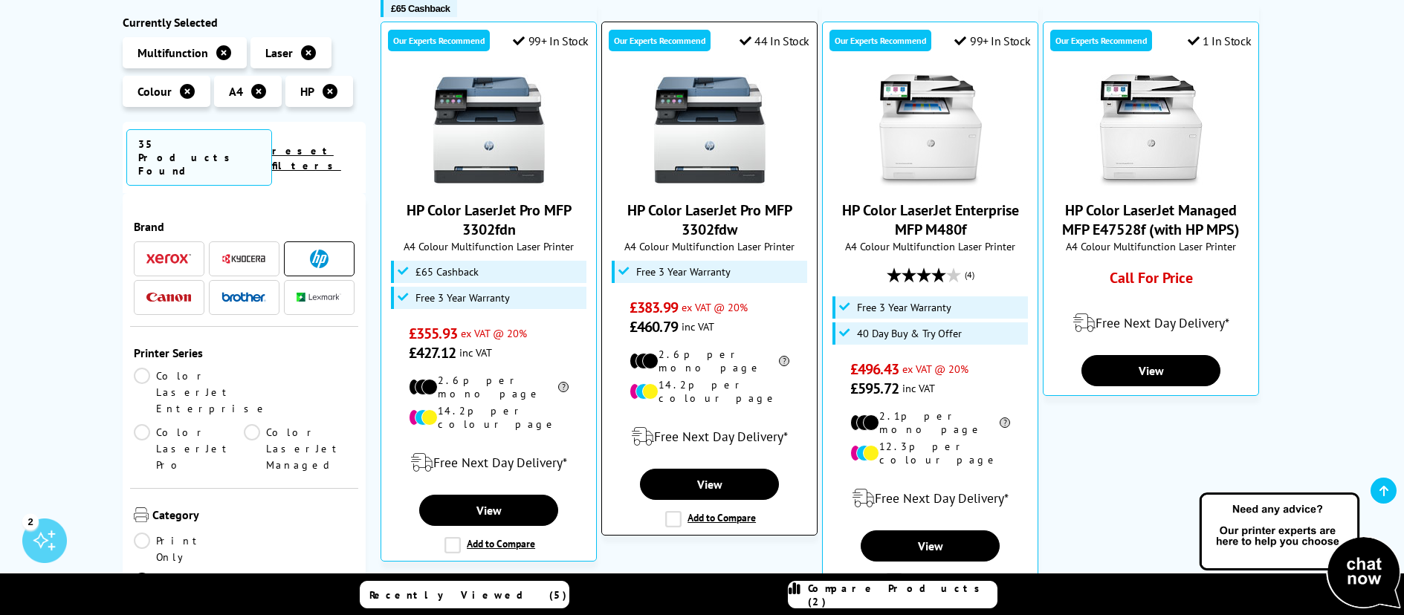
click at [704, 145] on img at bounding box center [709, 129] width 111 height 111
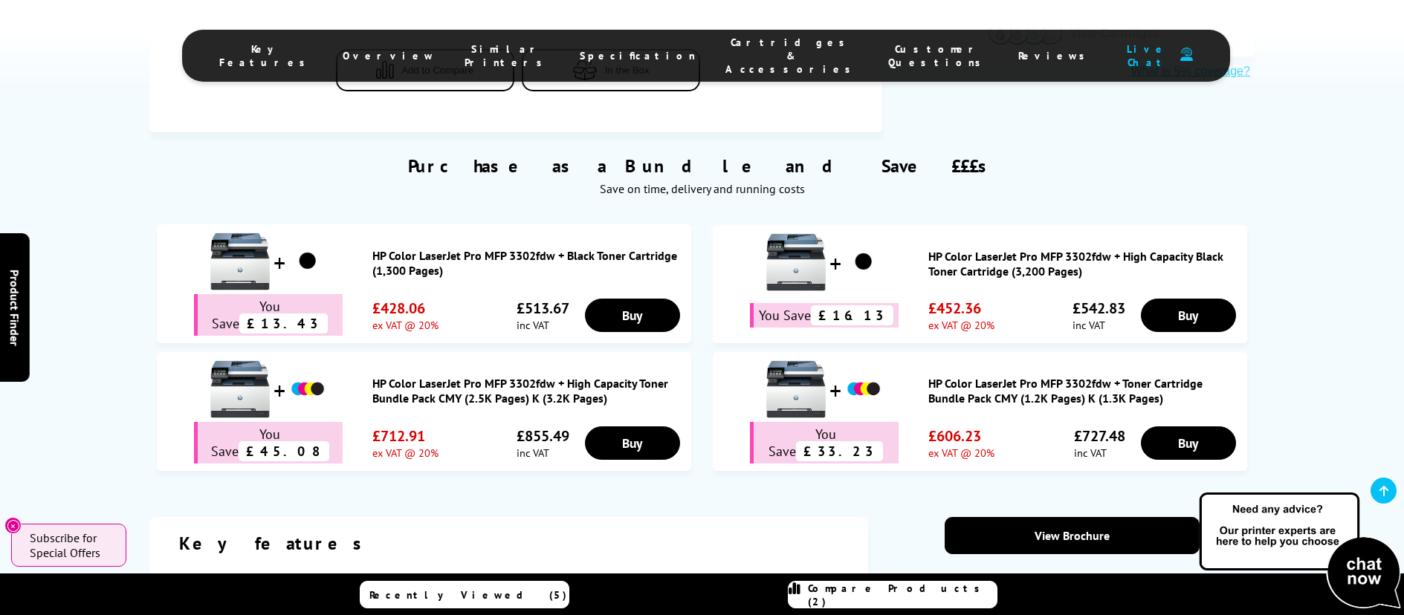
click at [741, 54] on span "Cartridges & Accessories" at bounding box center [791, 56] width 133 height 40
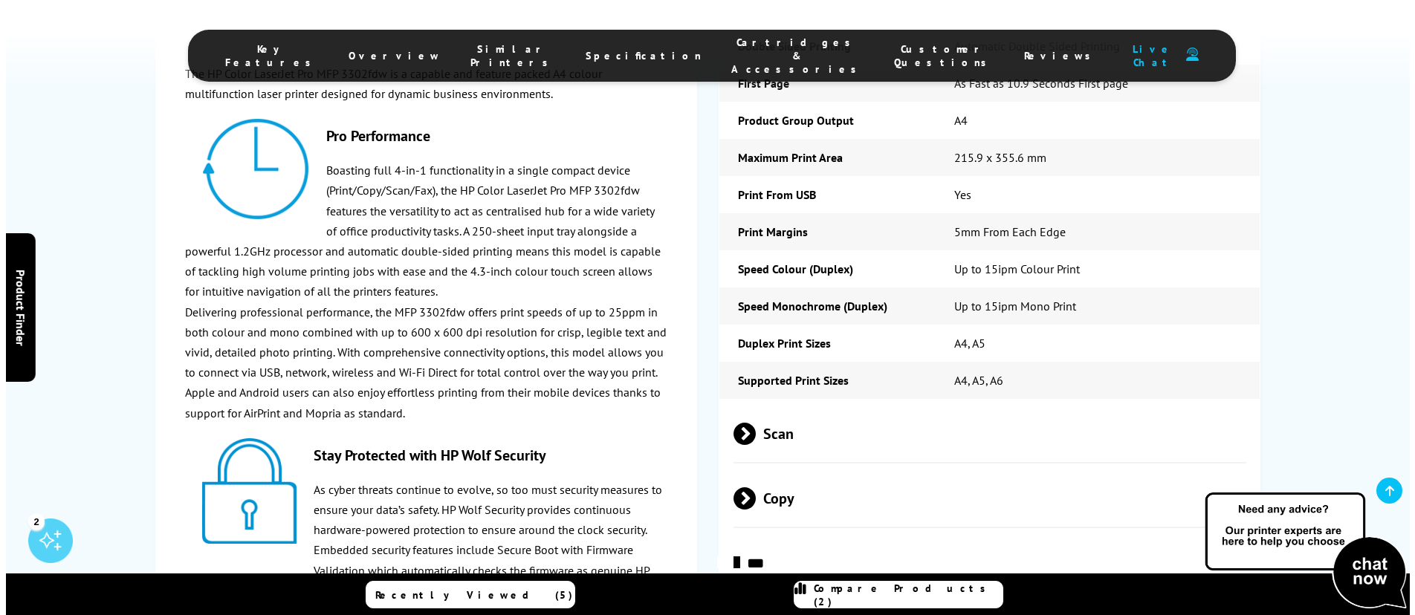
scroll to position [1875, 0]
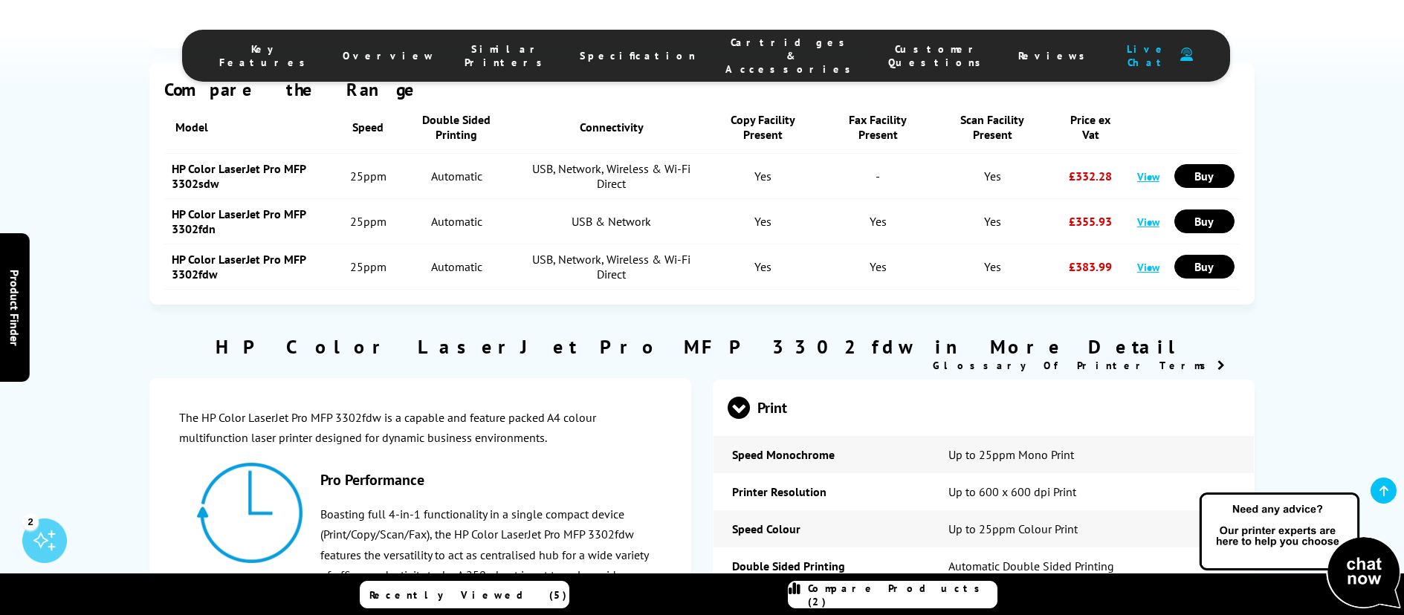
click at [876, 591] on span "Compare Products (2)" at bounding box center [902, 595] width 189 height 27
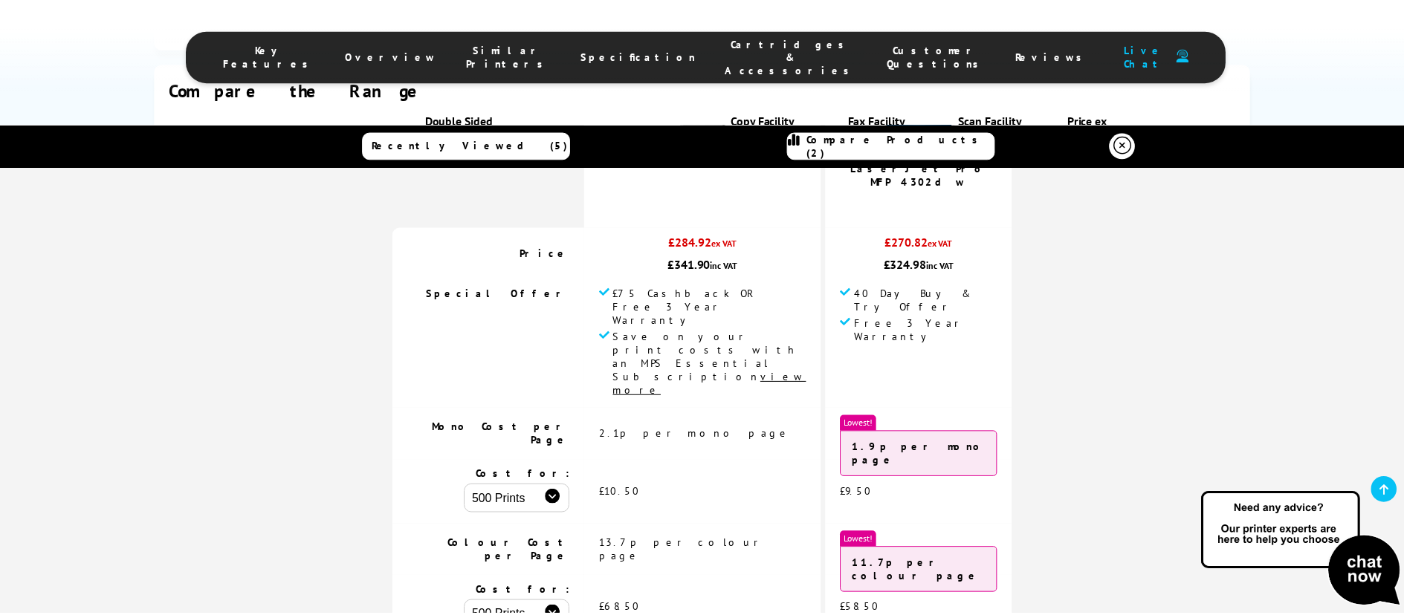
scroll to position [0, 0]
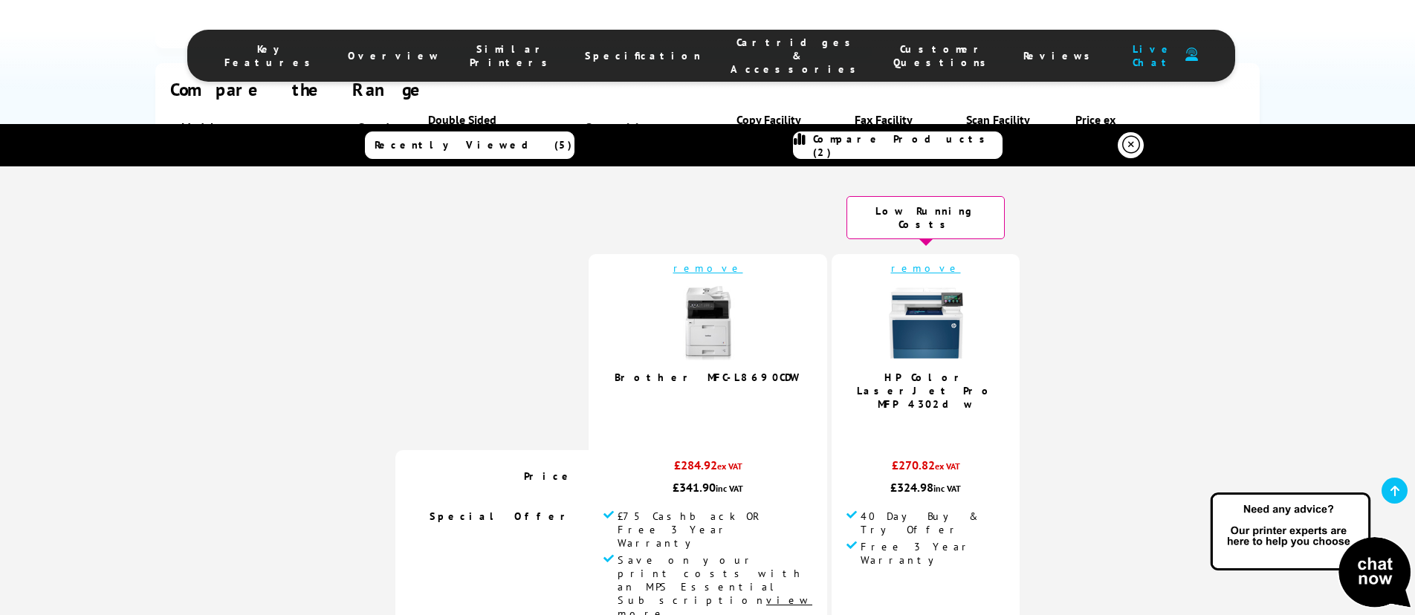
click at [1118, 146] on link at bounding box center [1131, 145] width 26 height 26
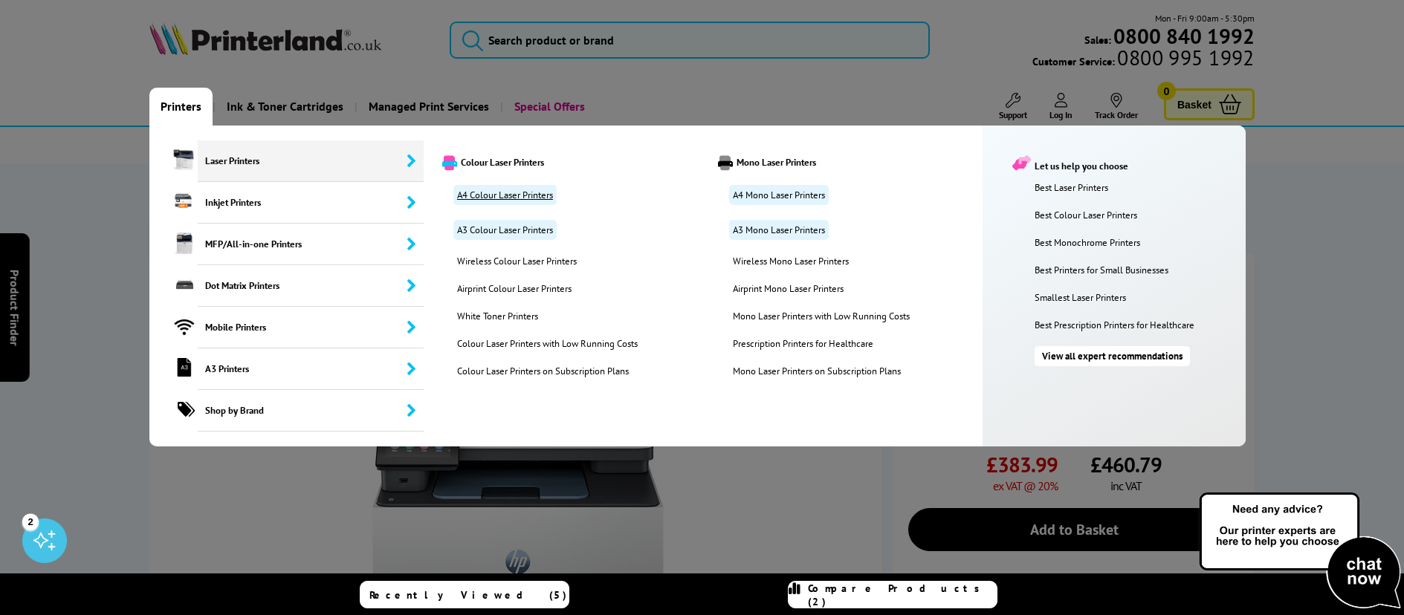
click at [489, 190] on link "A4 Colour Laser Printers" at bounding box center [504, 195] width 103 height 20
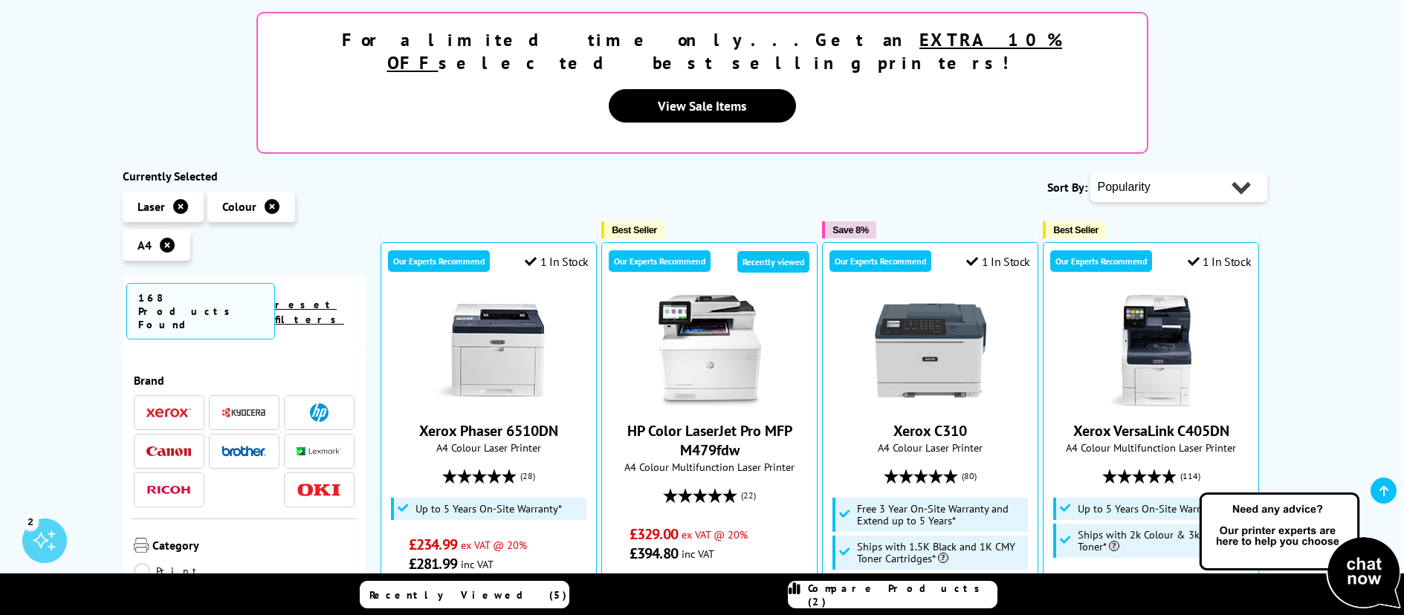
scroll to position [297, 0]
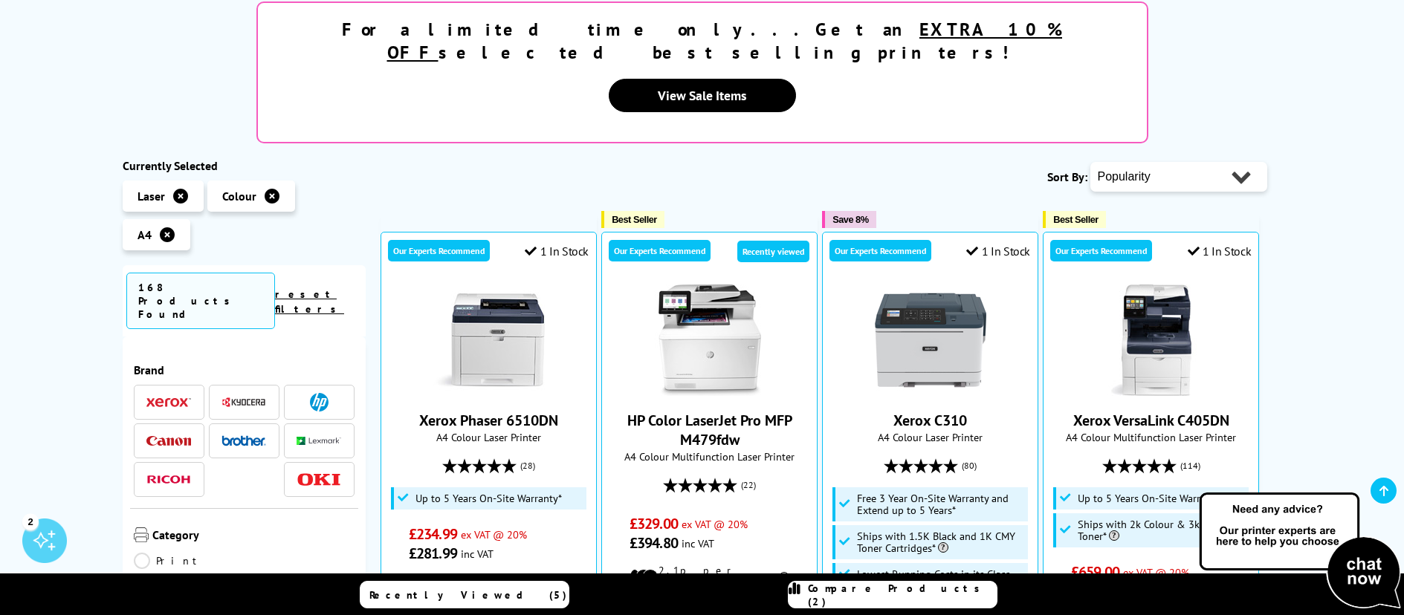
click at [162, 398] on img at bounding box center [168, 403] width 45 height 10
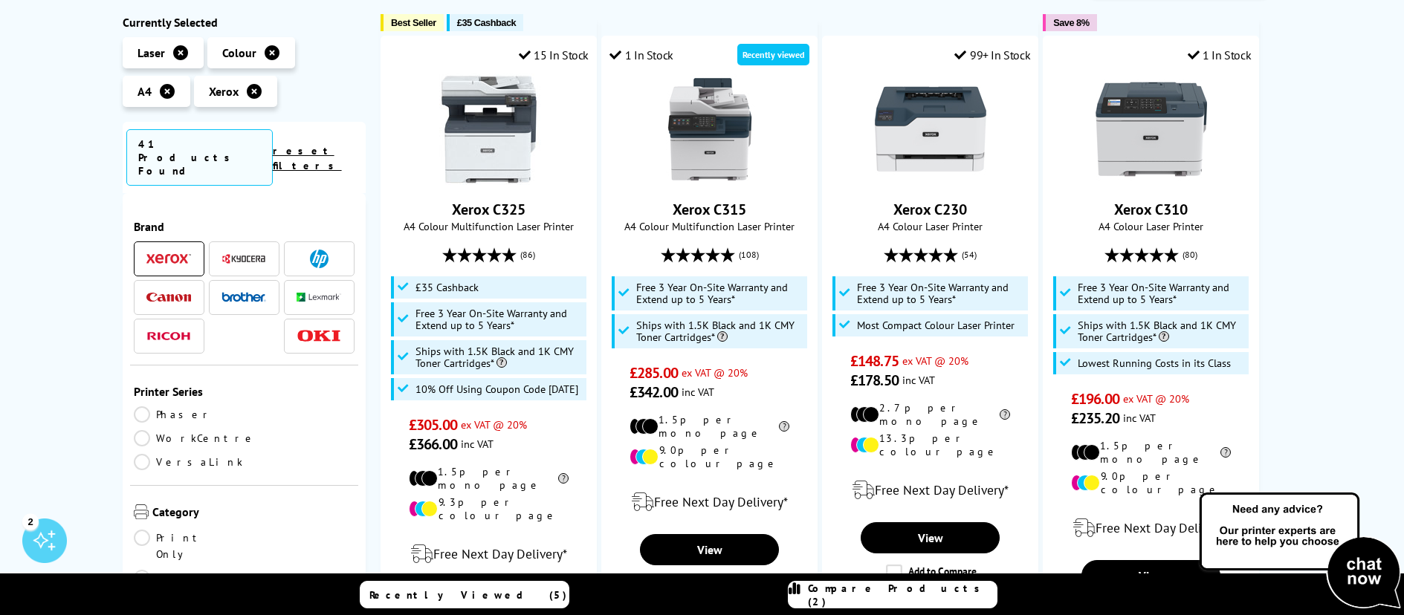
scroll to position [74, 0]
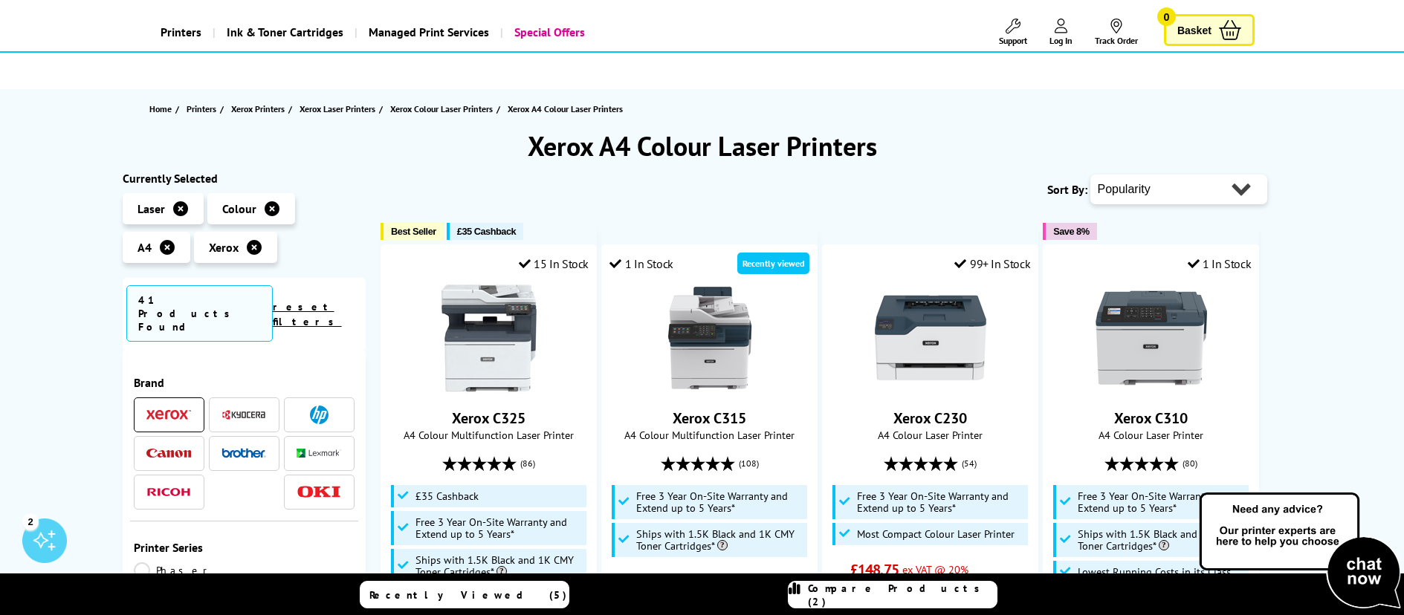
click at [1168, 195] on select "Popularity Rating Price - Low to High Price - High to Low Running Costs - Low t…" at bounding box center [1178, 190] width 177 height 30
select select "Rating"
click at [1090, 175] on select "Popularity Rating Price - Low to High Price - High to Low Running Costs - Low t…" at bounding box center [1178, 190] width 177 height 30
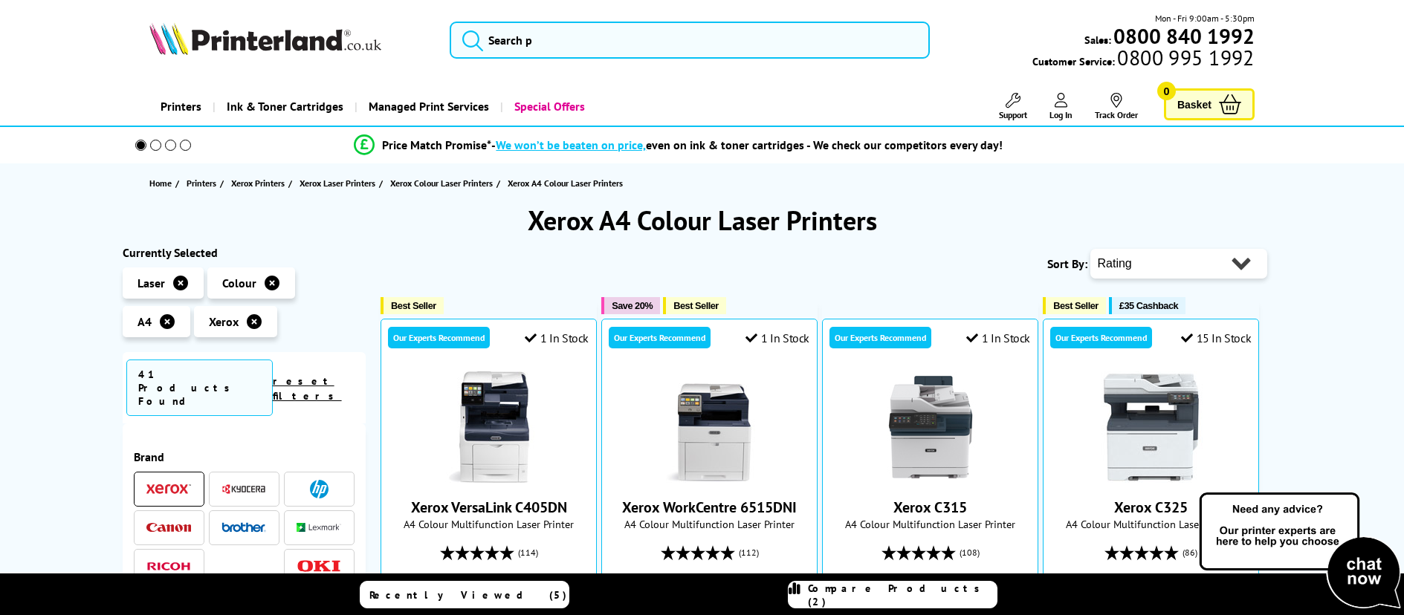
click at [1156, 256] on select "Popularity Rating Price - Low to High Price - High to Low Running Costs - Low t…" at bounding box center [1178, 264] width 177 height 30
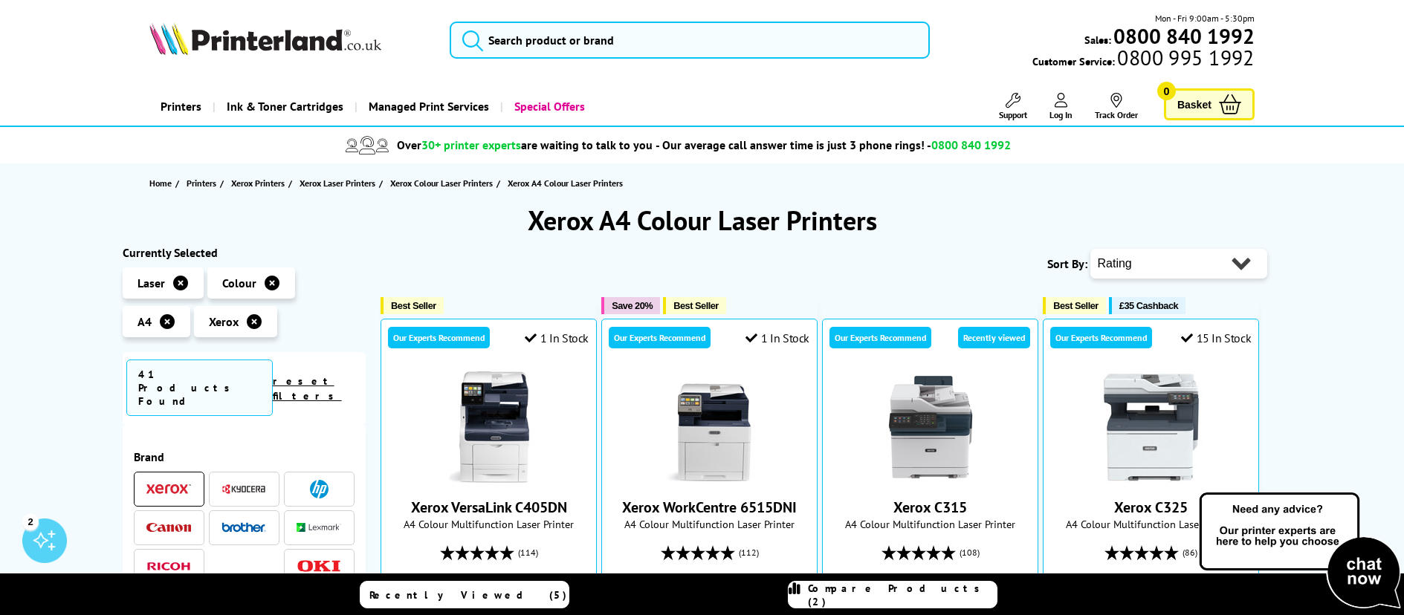
select select "Price Ascending"
click at [1090, 249] on select "Popularity Rating Price - Low to High Price - High to Low Running Costs - Low t…" at bounding box center [1178, 264] width 177 height 30
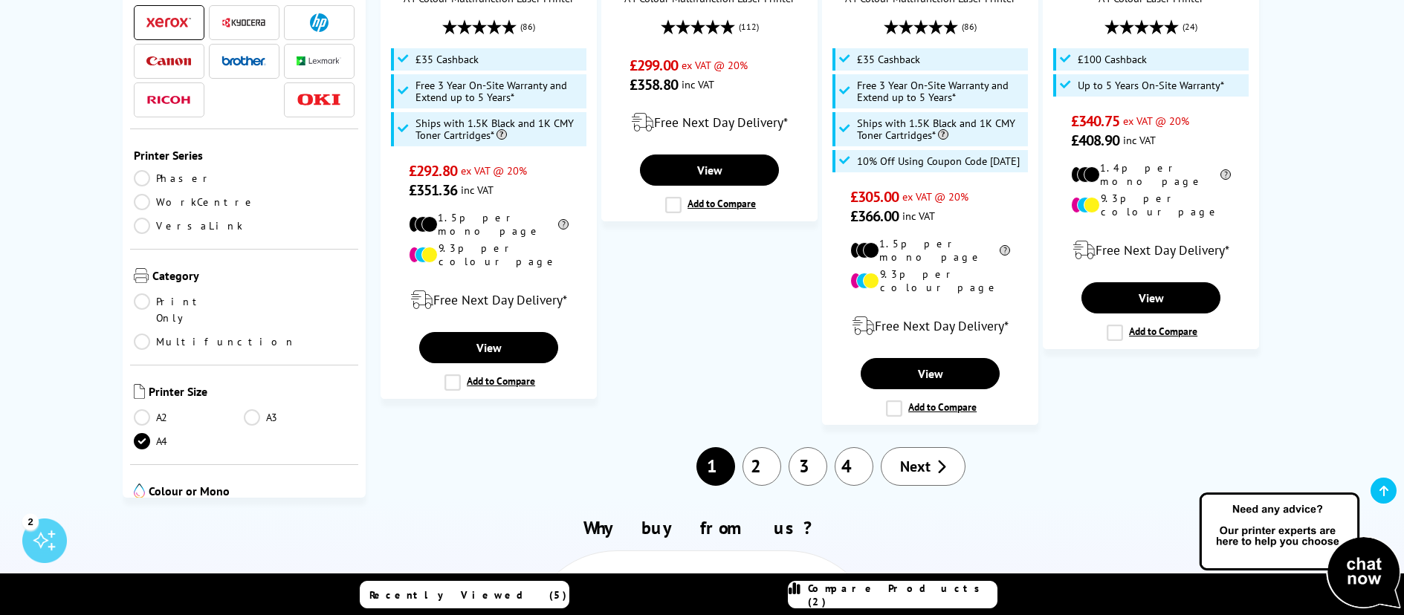
scroll to position [1784, 0]
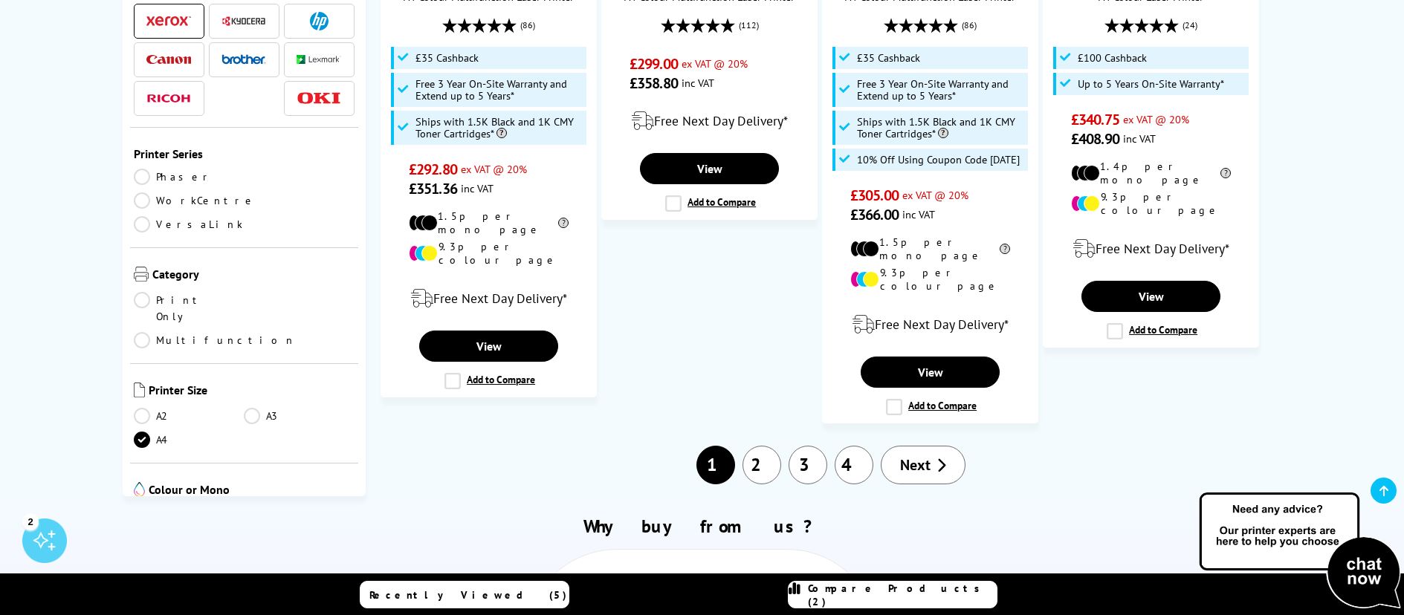
click at [933, 446] on link "Next" at bounding box center [923, 465] width 85 height 39
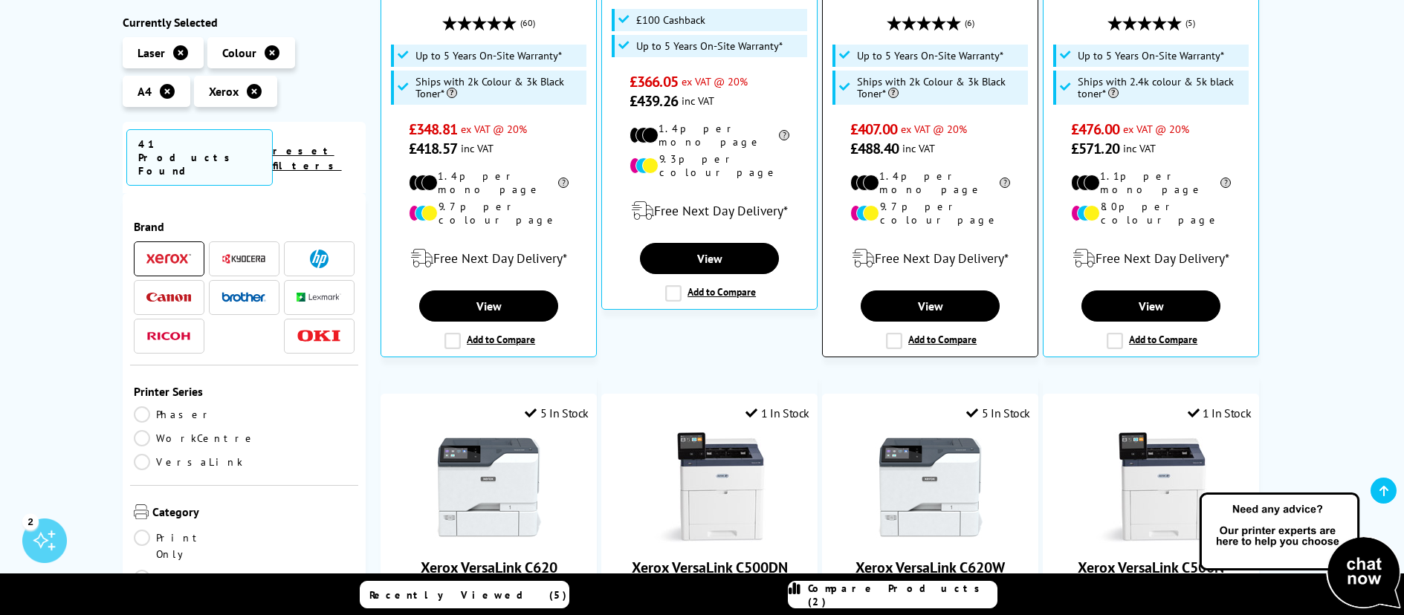
scroll to position [297, 0]
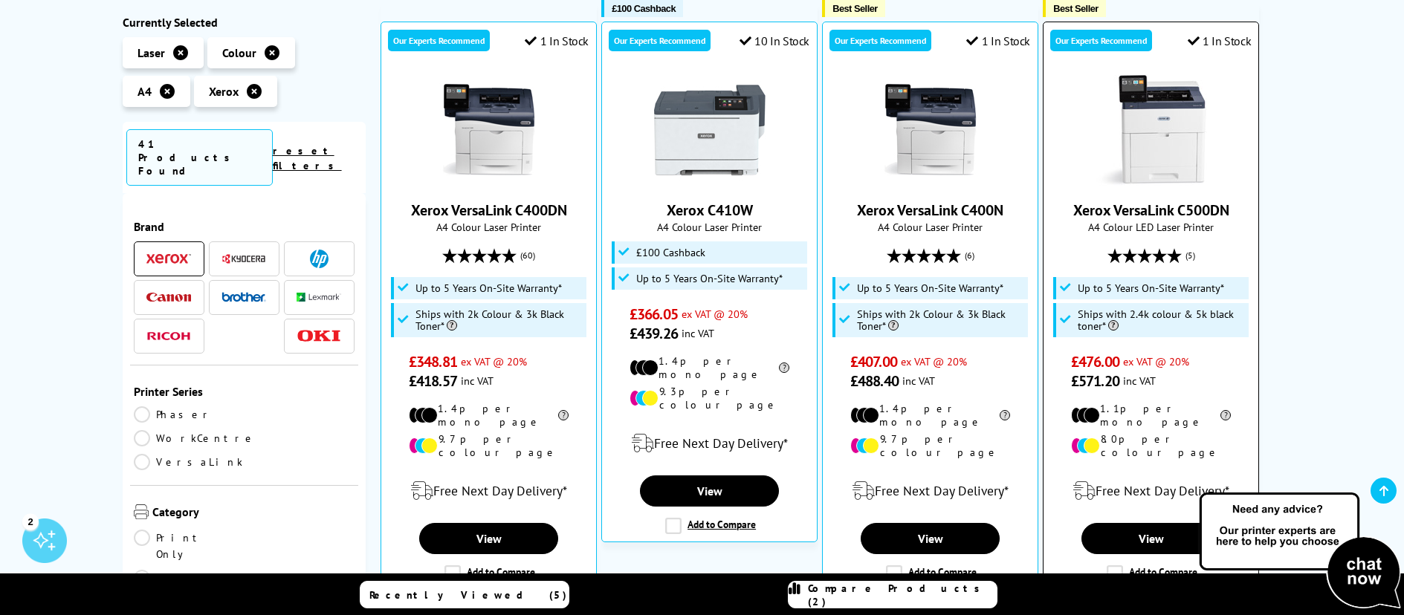
click at [1205, 175] on img at bounding box center [1151, 129] width 111 height 111
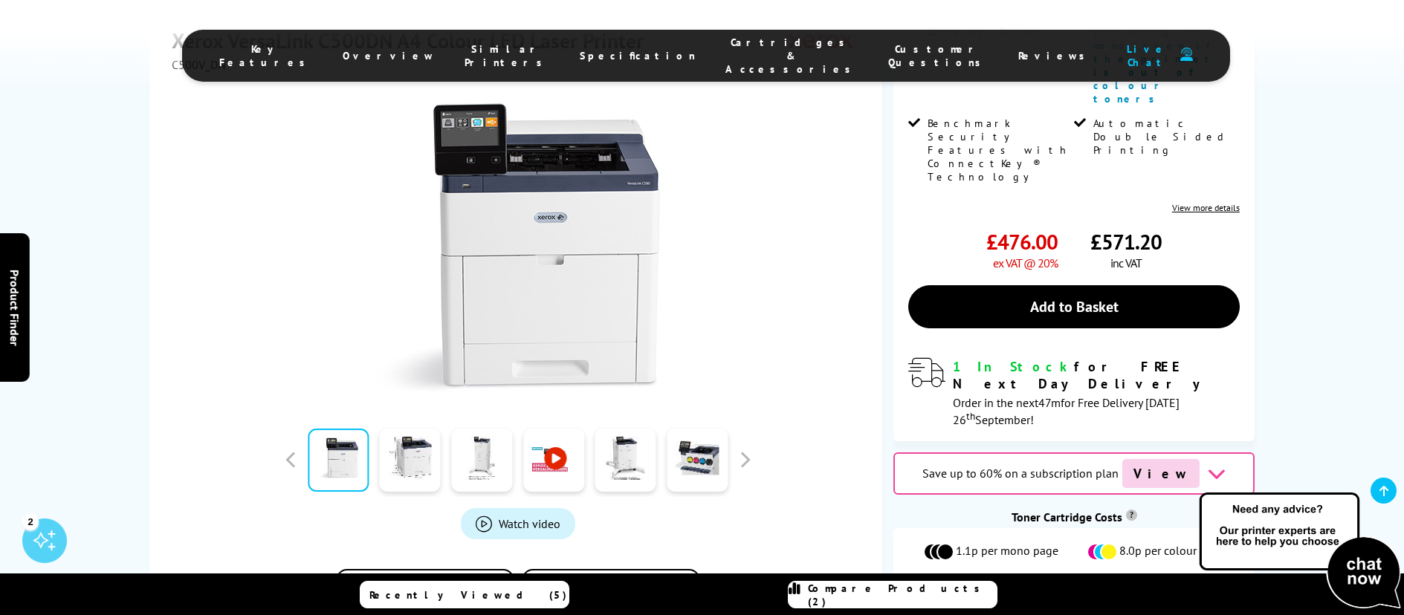
scroll to position [223, 0]
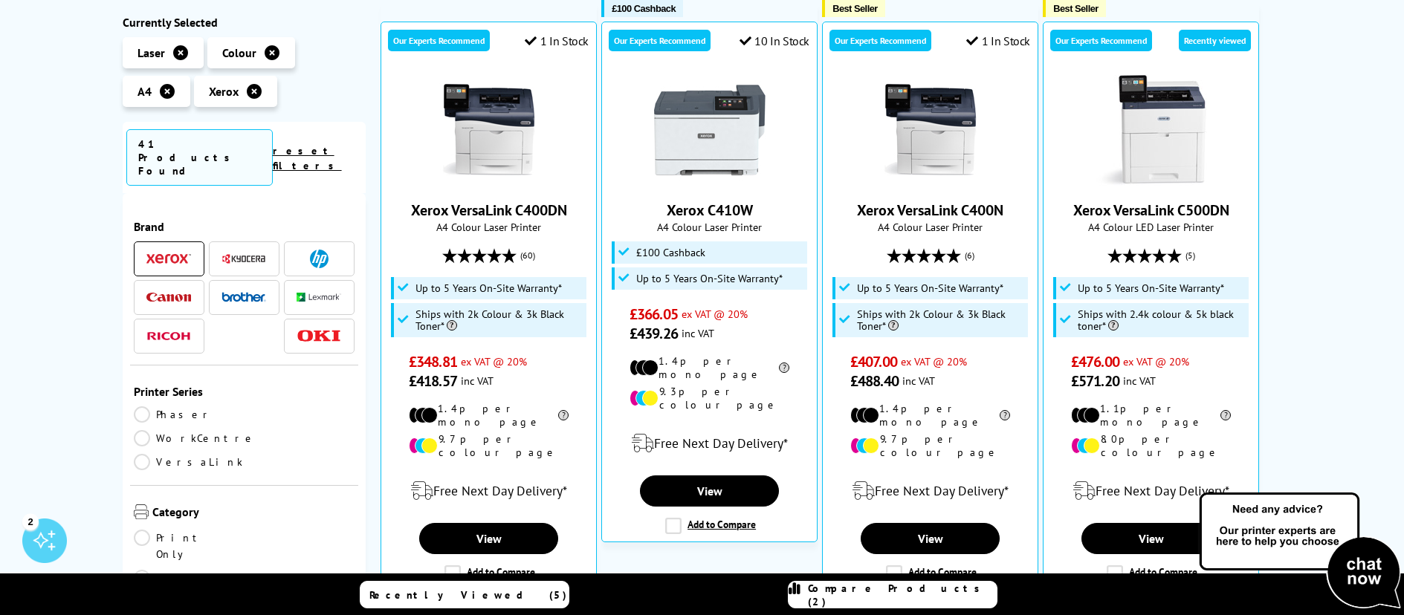
click at [265, 570] on link "Multifunction" at bounding box center [215, 578] width 162 height 16
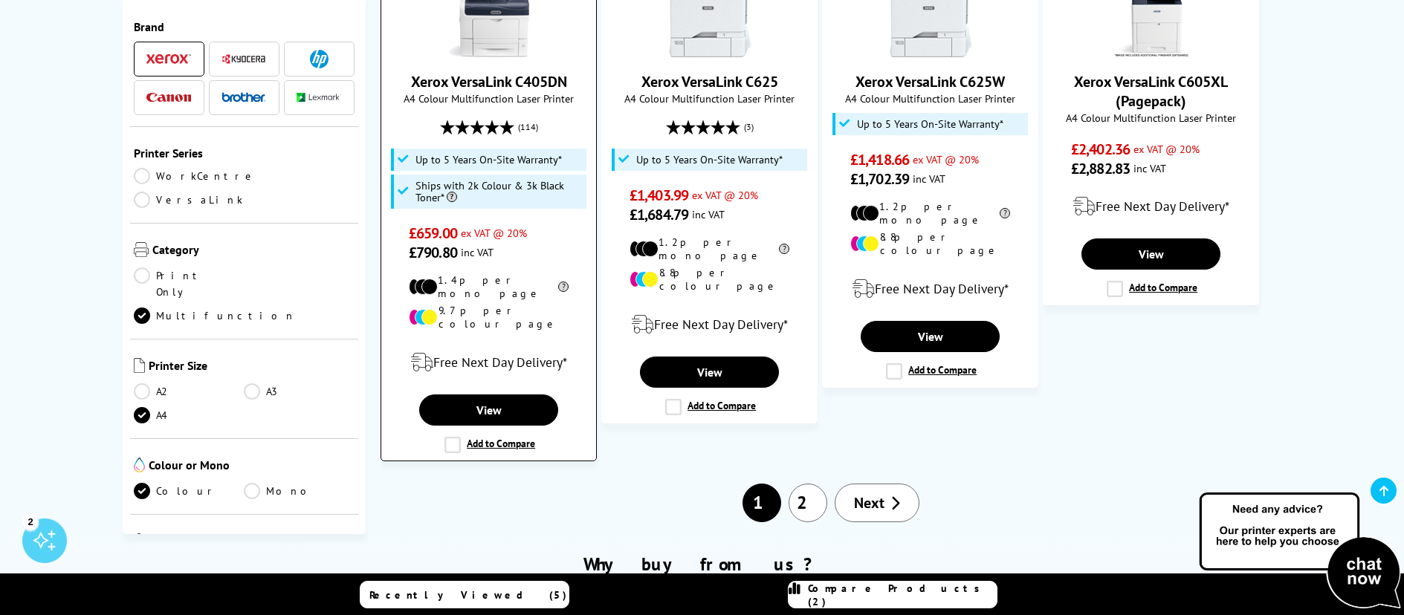
scroll to position [1858, 0]
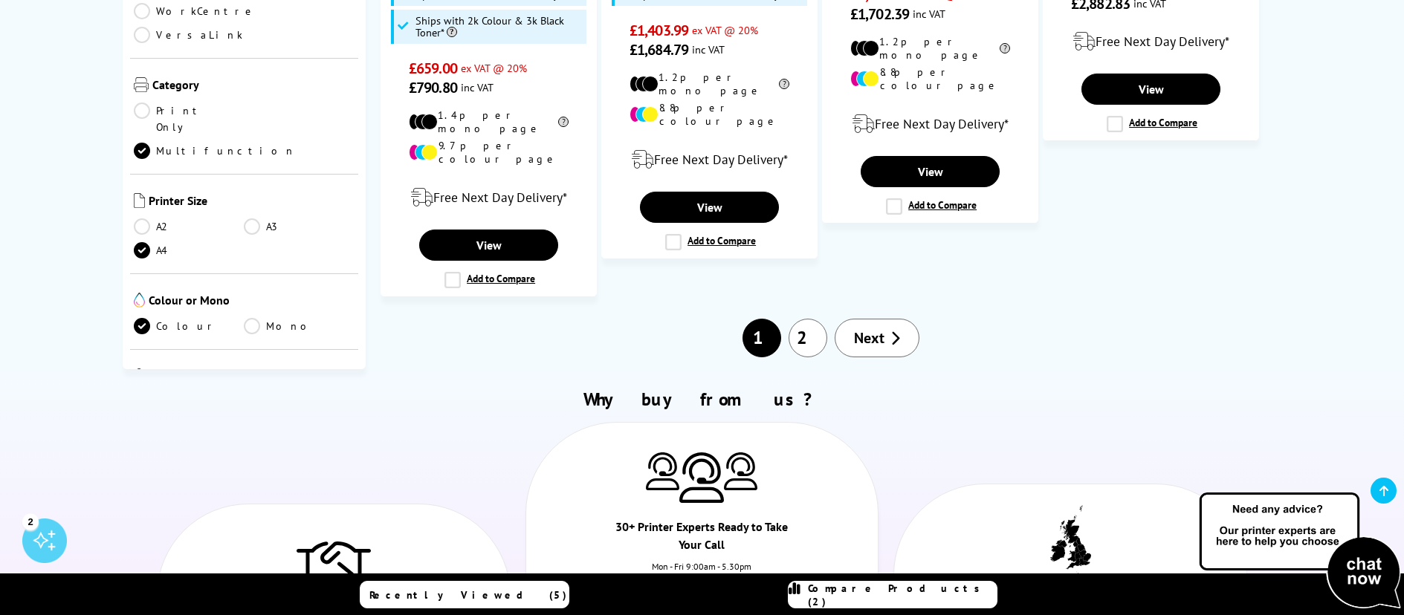
click at [882, 329] on span "Next" at bounding box center [869, 338] width 30 height 19
